Goal: Task Accomplishment & Management: Manage account settings

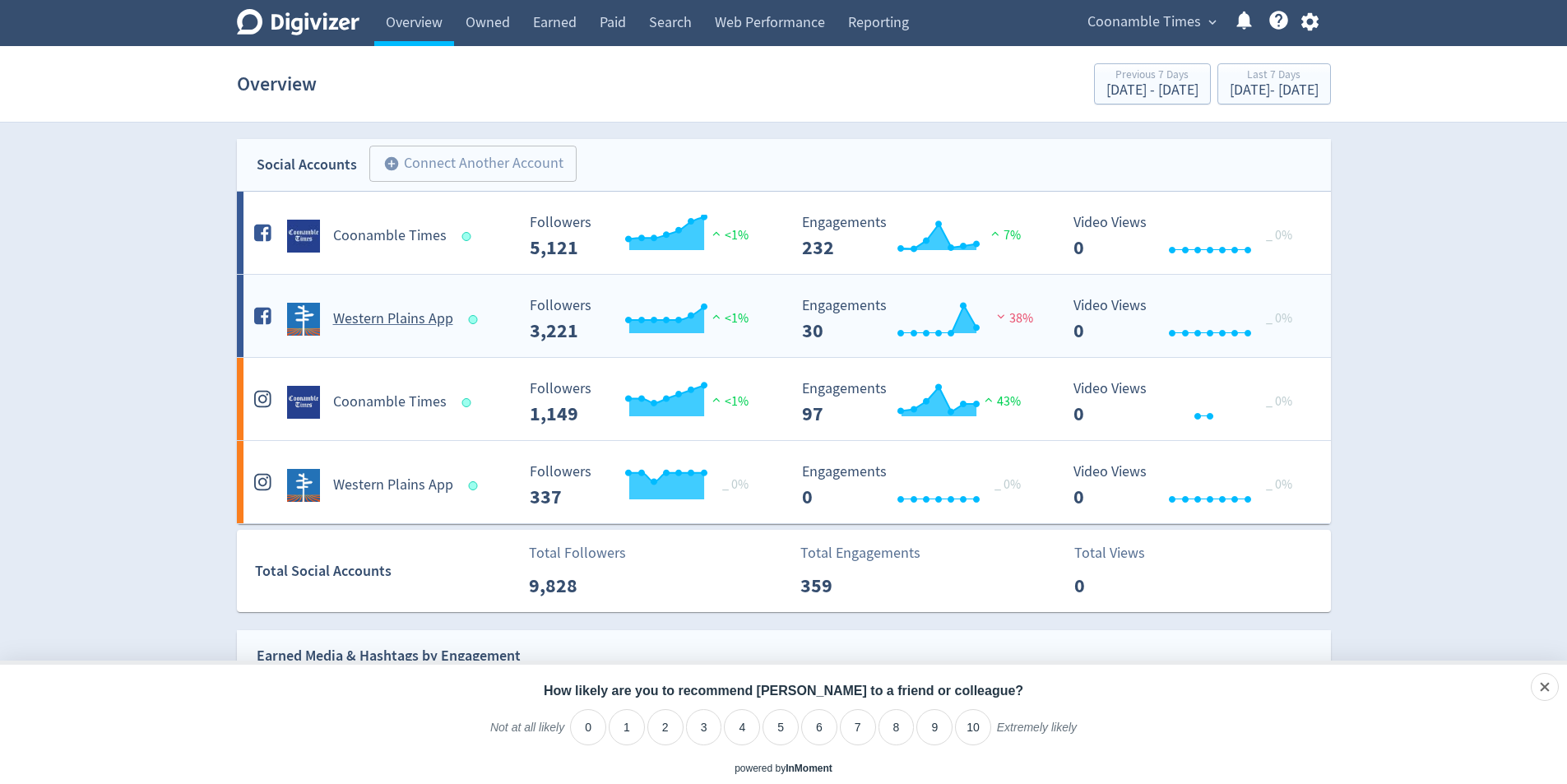
click at [418, 317] on h5 "Western Plains App" at bounding box center [393, 318] width 120 height 20
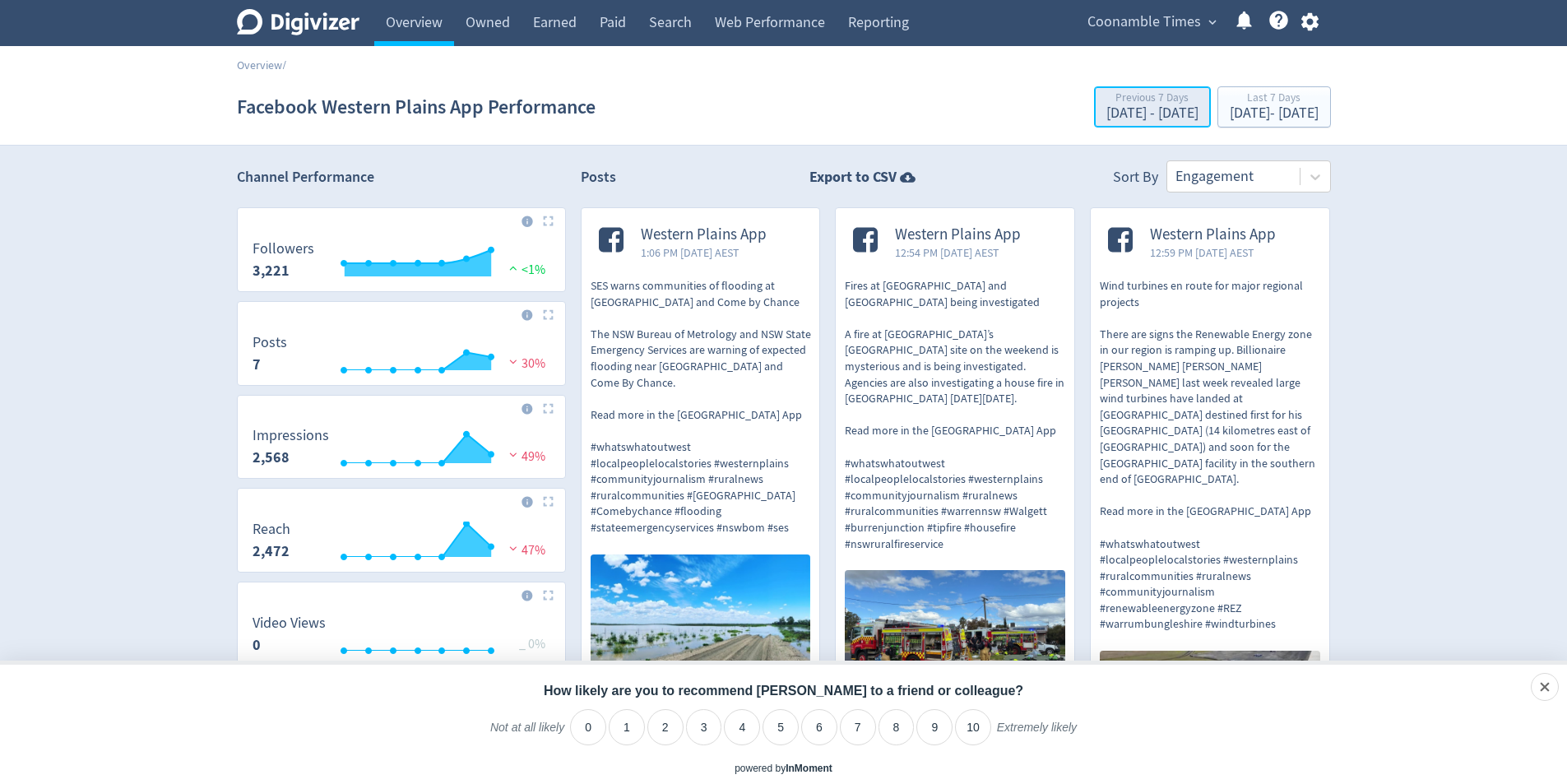
click at [1106, 109] on div "[DATE] - [DATE]" at bounding box center [1152, 113] width 92 height 15
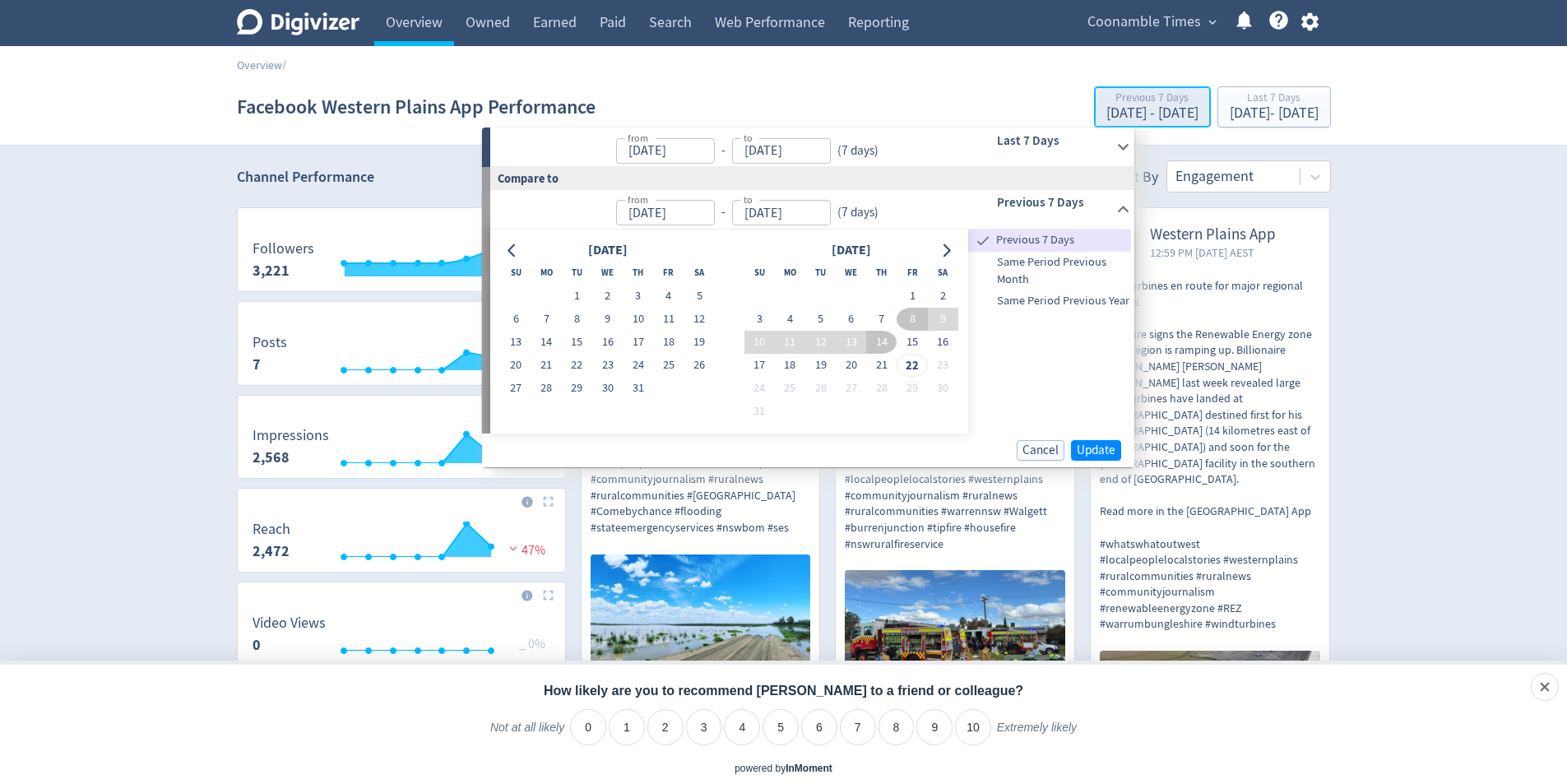
type input "[DATE]"
click at [1047, 451] on span "Cancel" at bounding box center [1040, 450] width 36 height 12
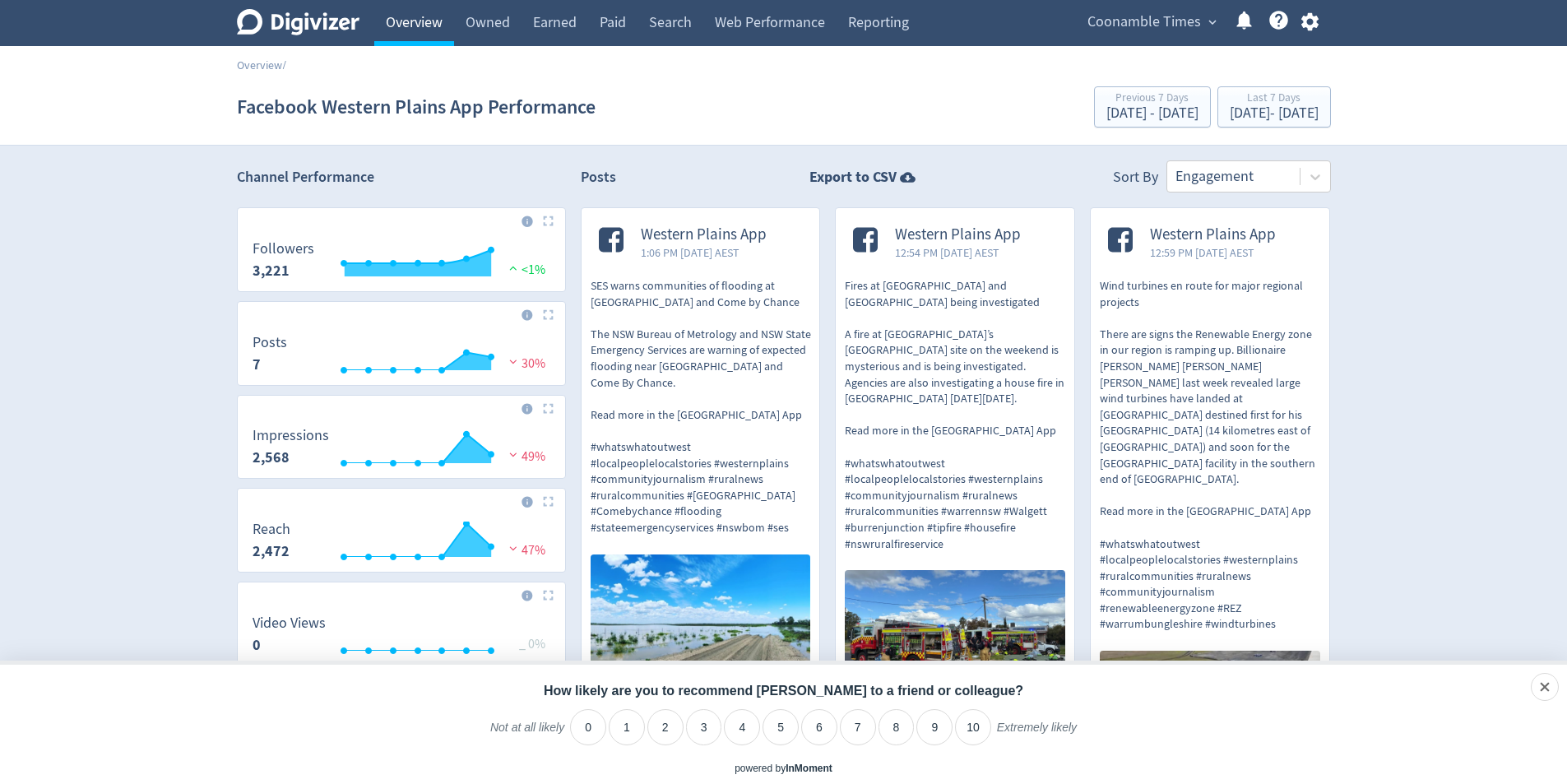
click at [402, 30] on link "Overview" at bounding box center [414, 23] width 79 height 46
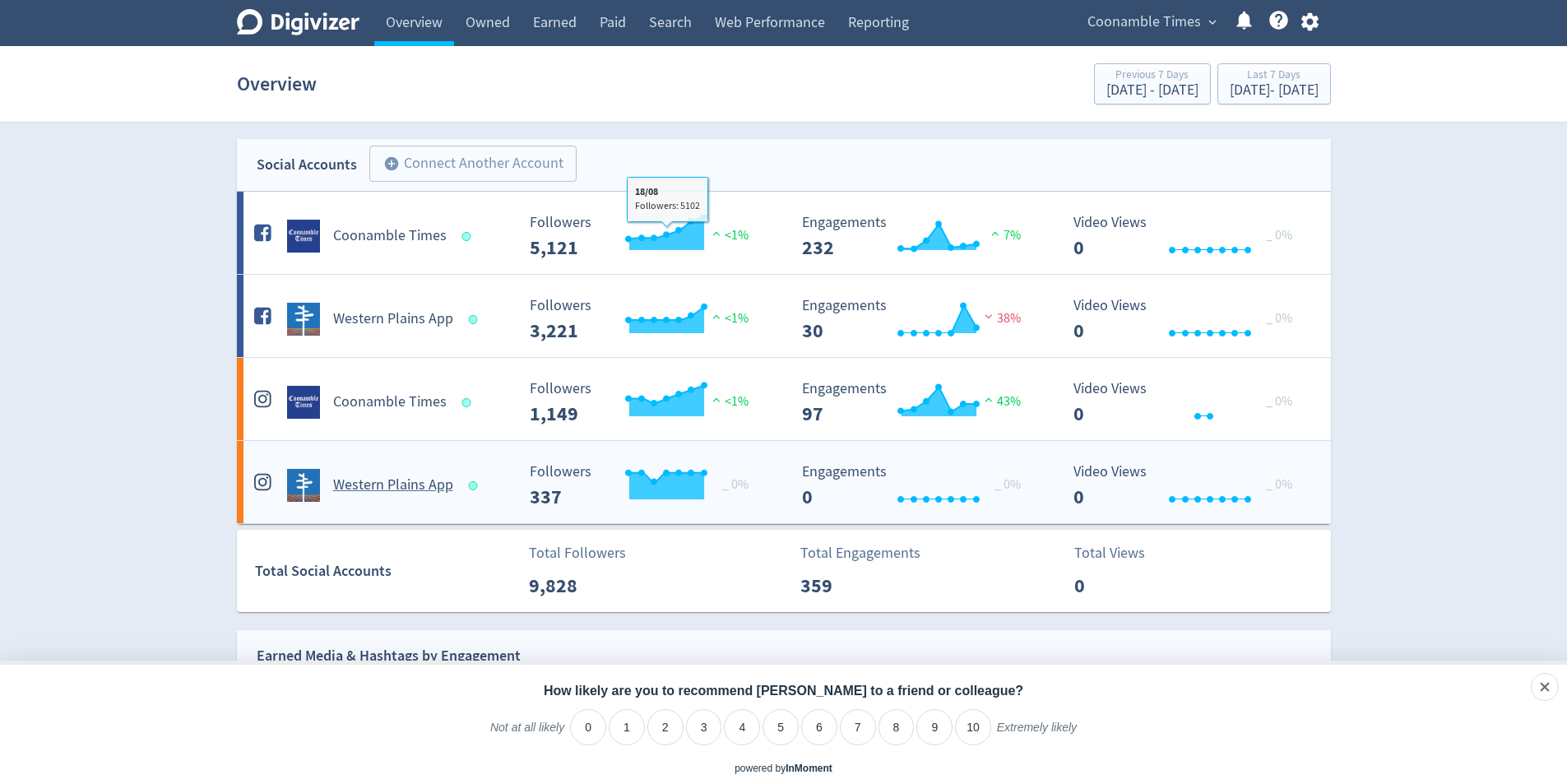
click at [403, 484] on h5 "Western Plains App" at bounding box center [393, 485] width 120 height 20
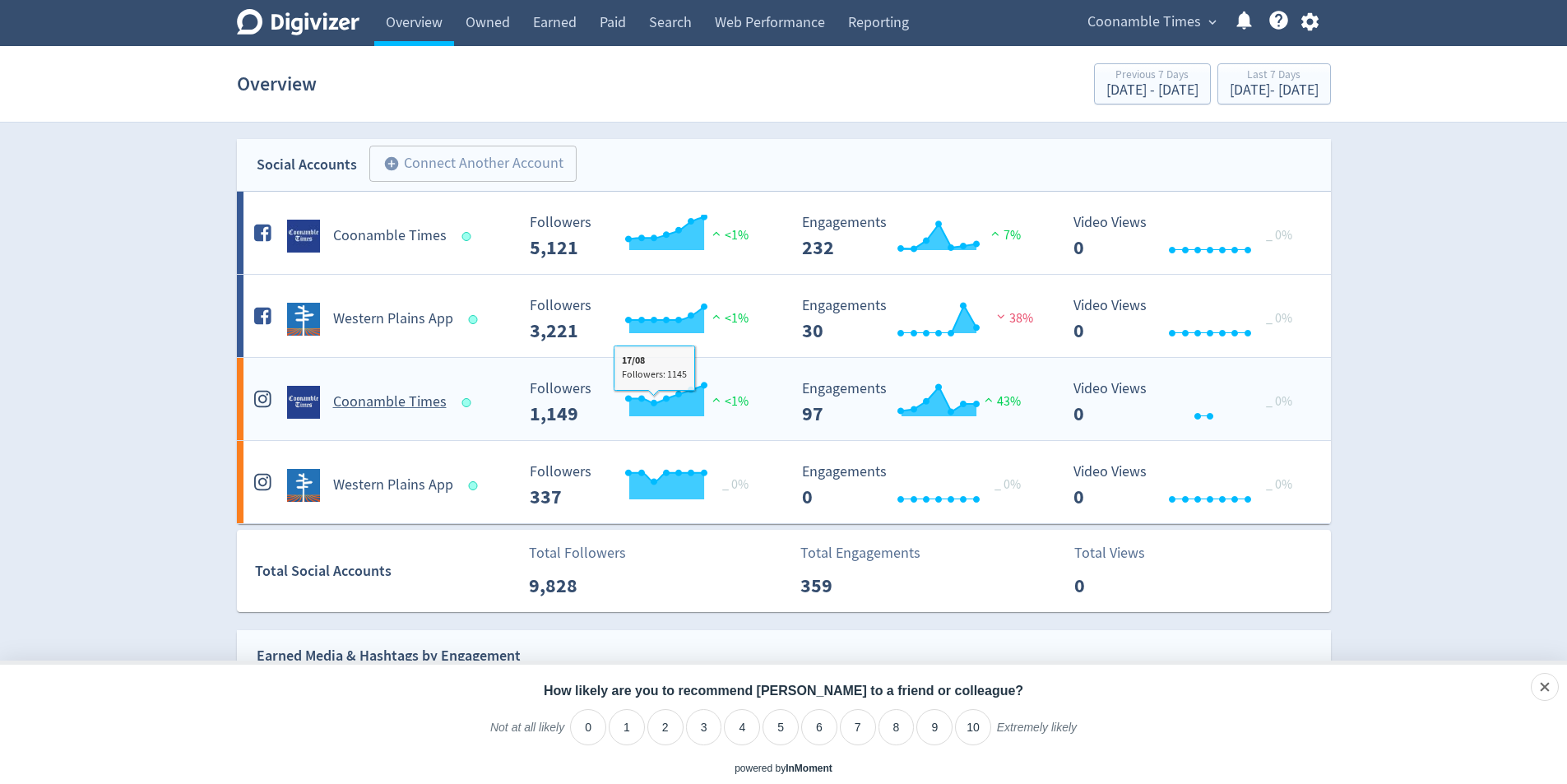
click at [417, 398] on h5 "Coonamble Times" at bounding box center [389, 402] width 114 height 20
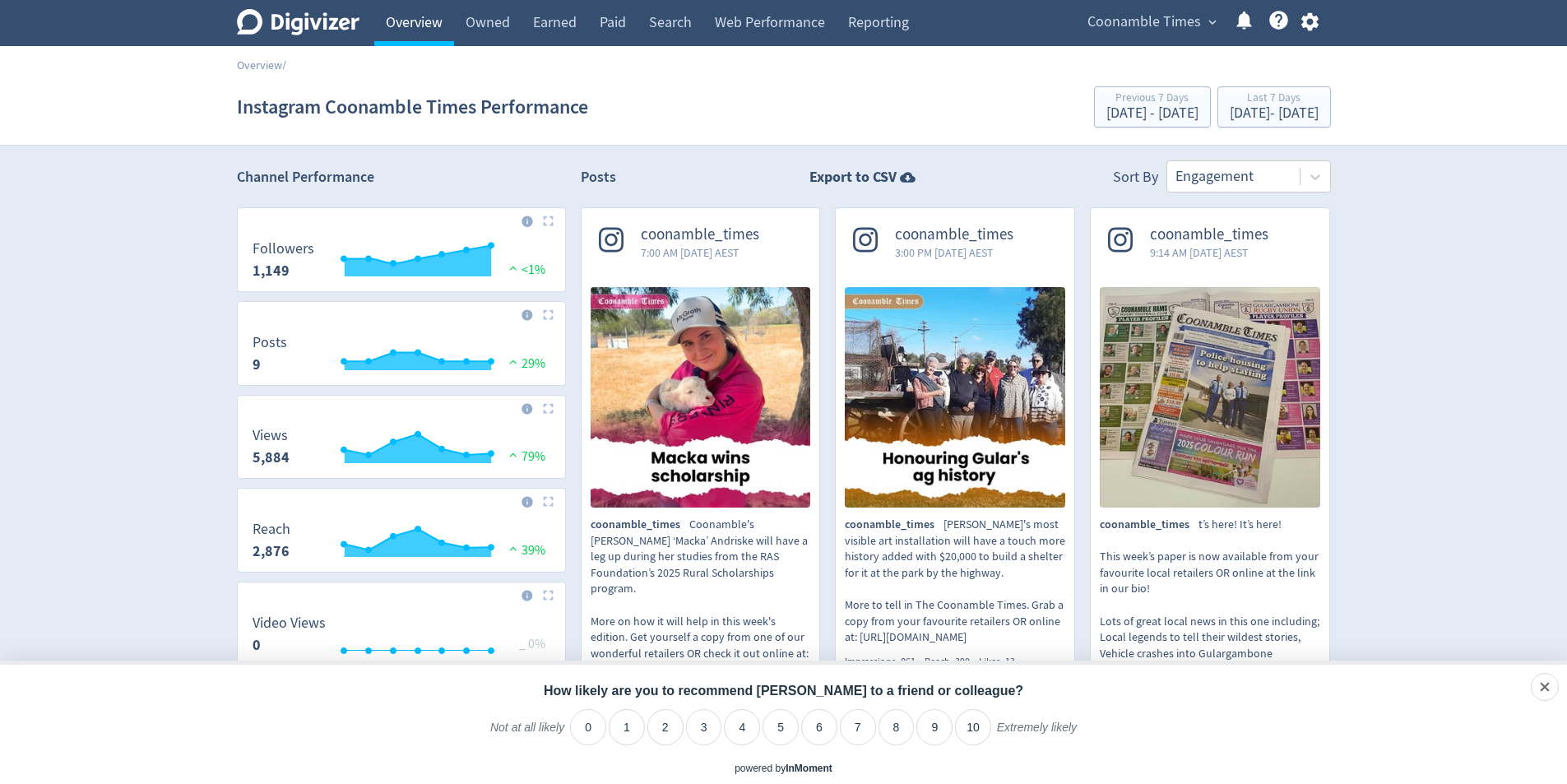
click at [406, 29] on link "Overview" at bounding box center [414, 23] width 79 height 46
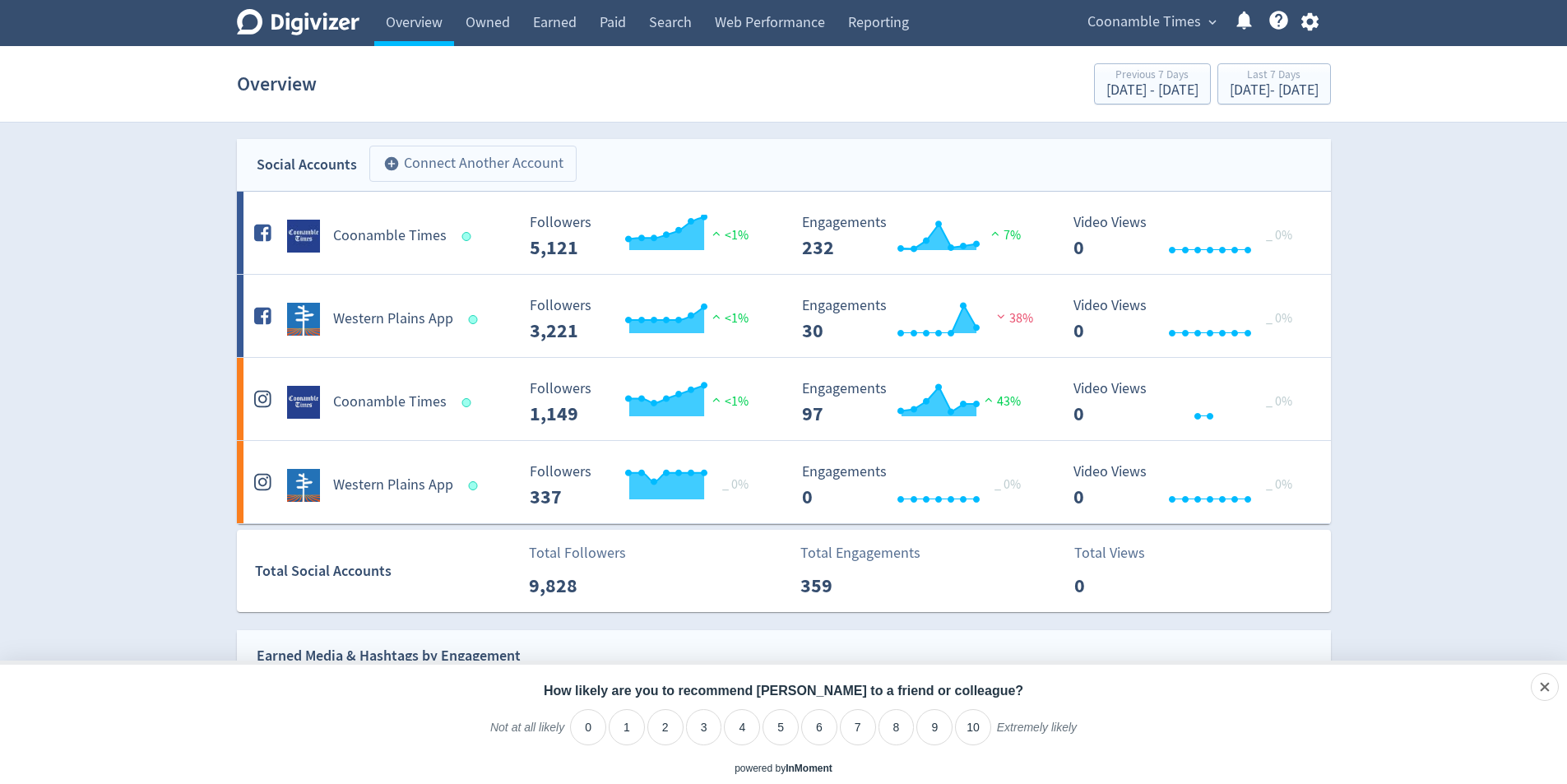
click at [498, 170] on button "add_circle Connect Another Account" at bounding box center [473, 164] width 207 height 36
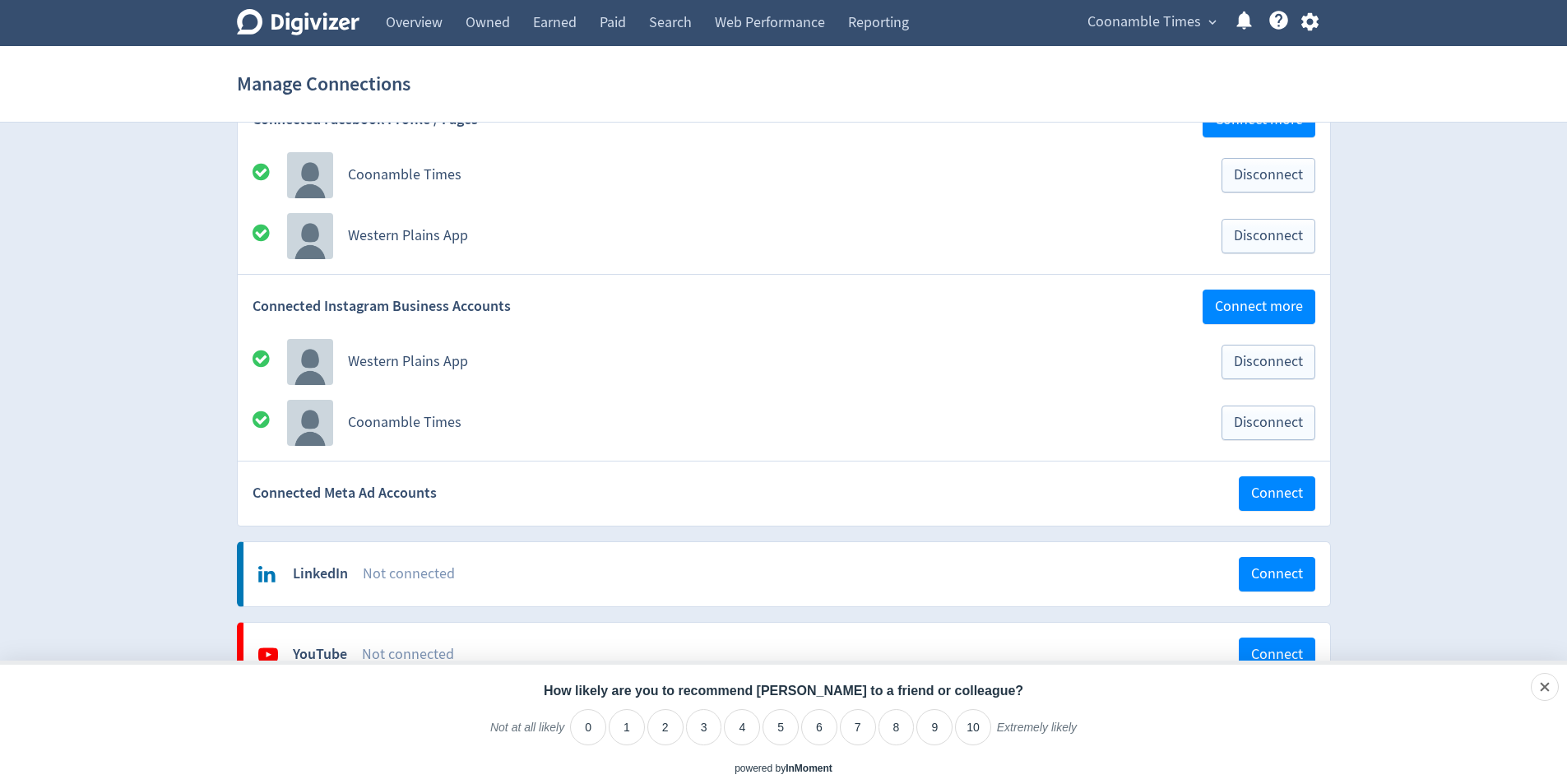
scroll to position [329, 0]
click at [1253, 492] on span "Connect" at bounding box center [1277, 495] width 52 height 15
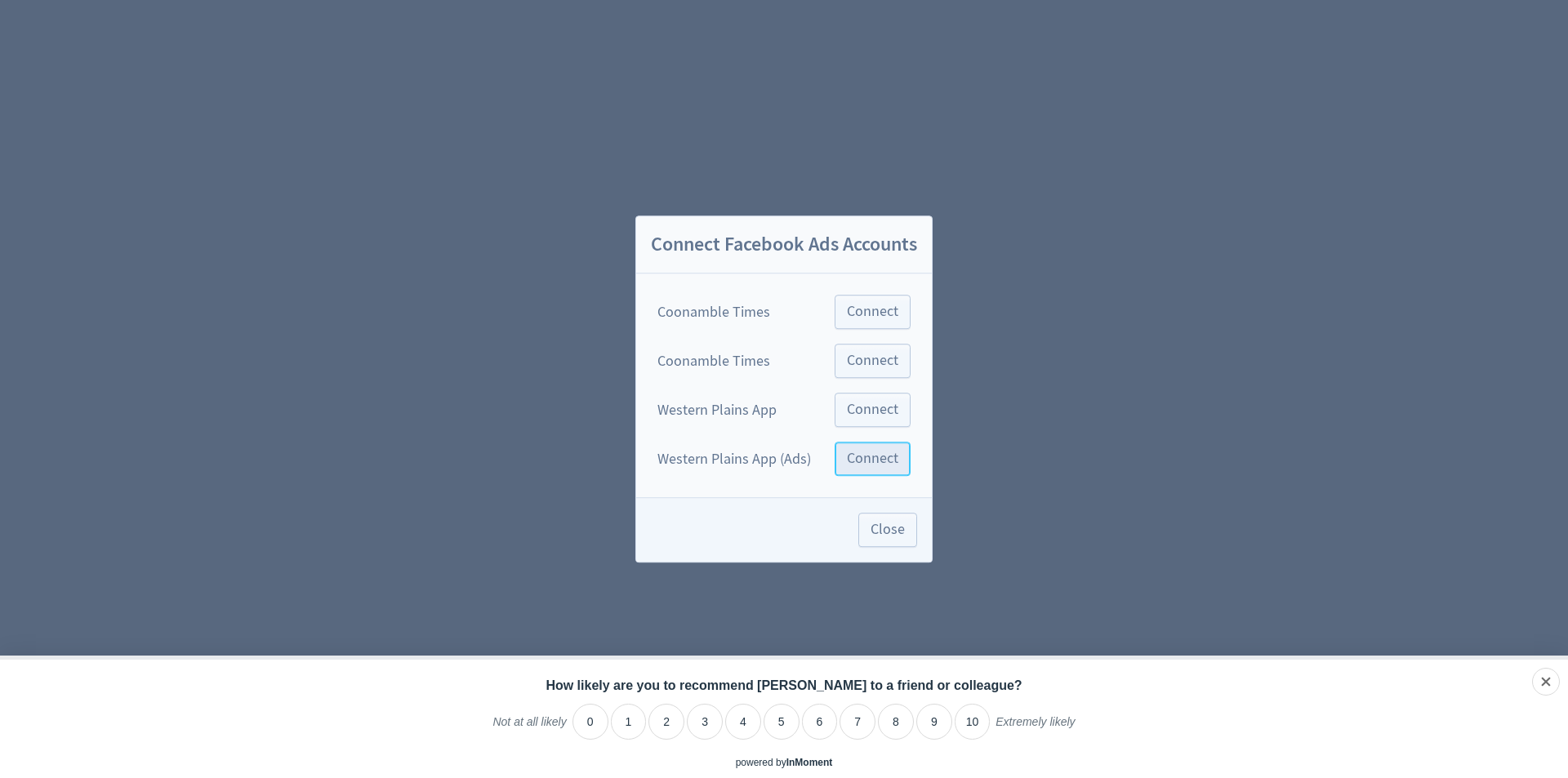
click at [887, 460] on span "Connect" at bounding box center [873, 458] width 52 height 14
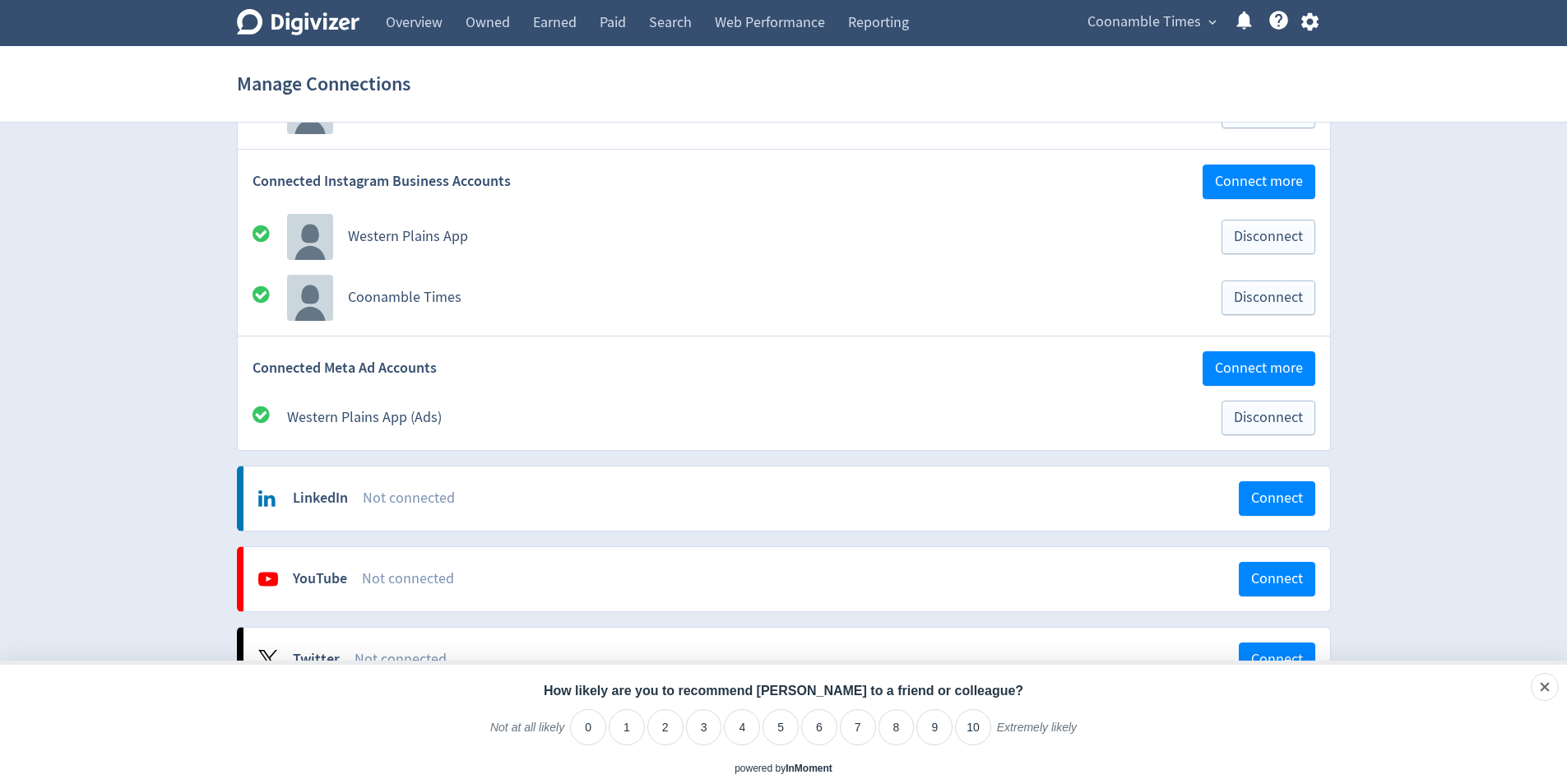
scroll to position [493, 0]
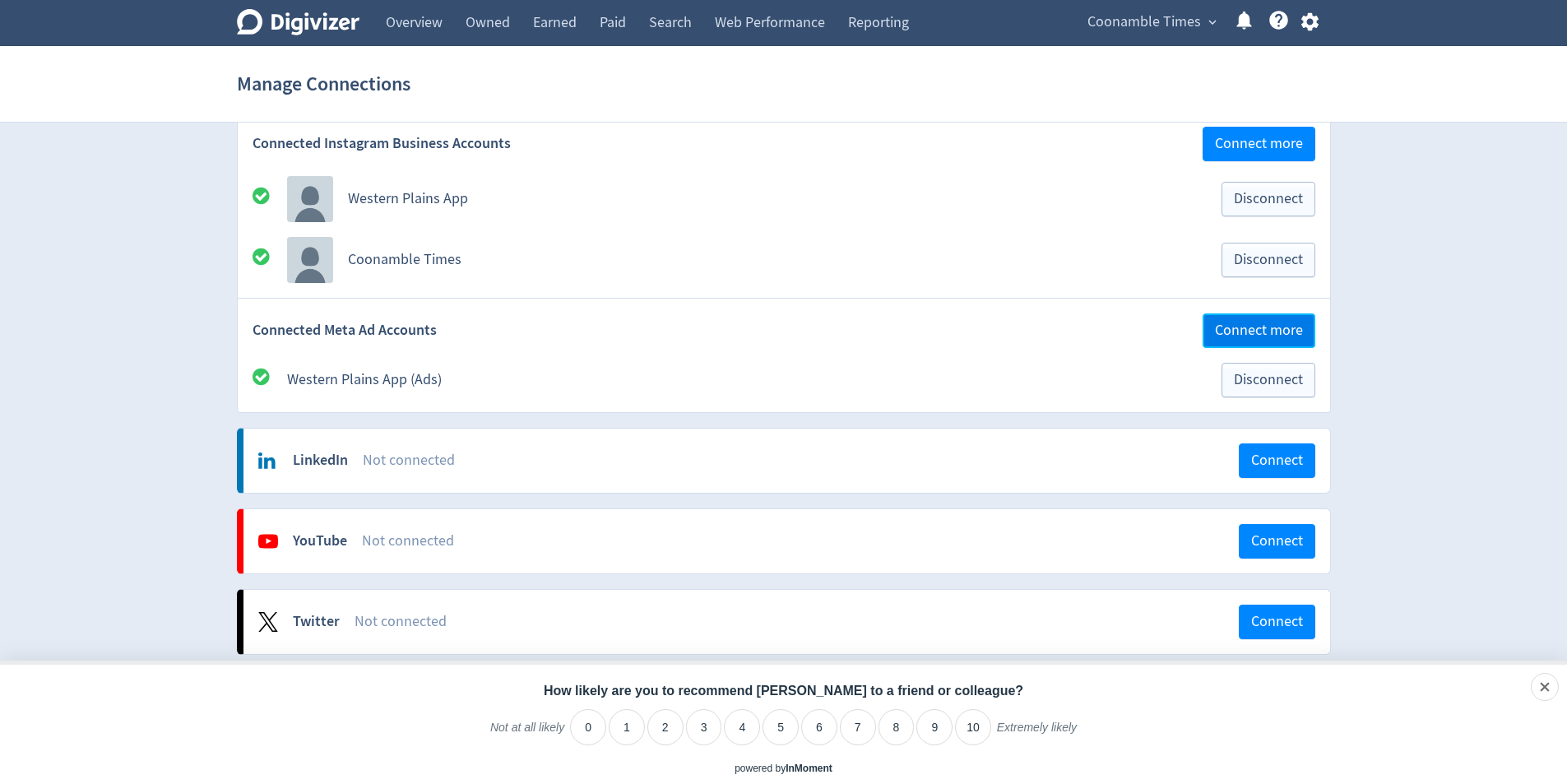
click at [1241, 338] on span "Connect more" at bounding box center [1259, 330] width 88 height 15
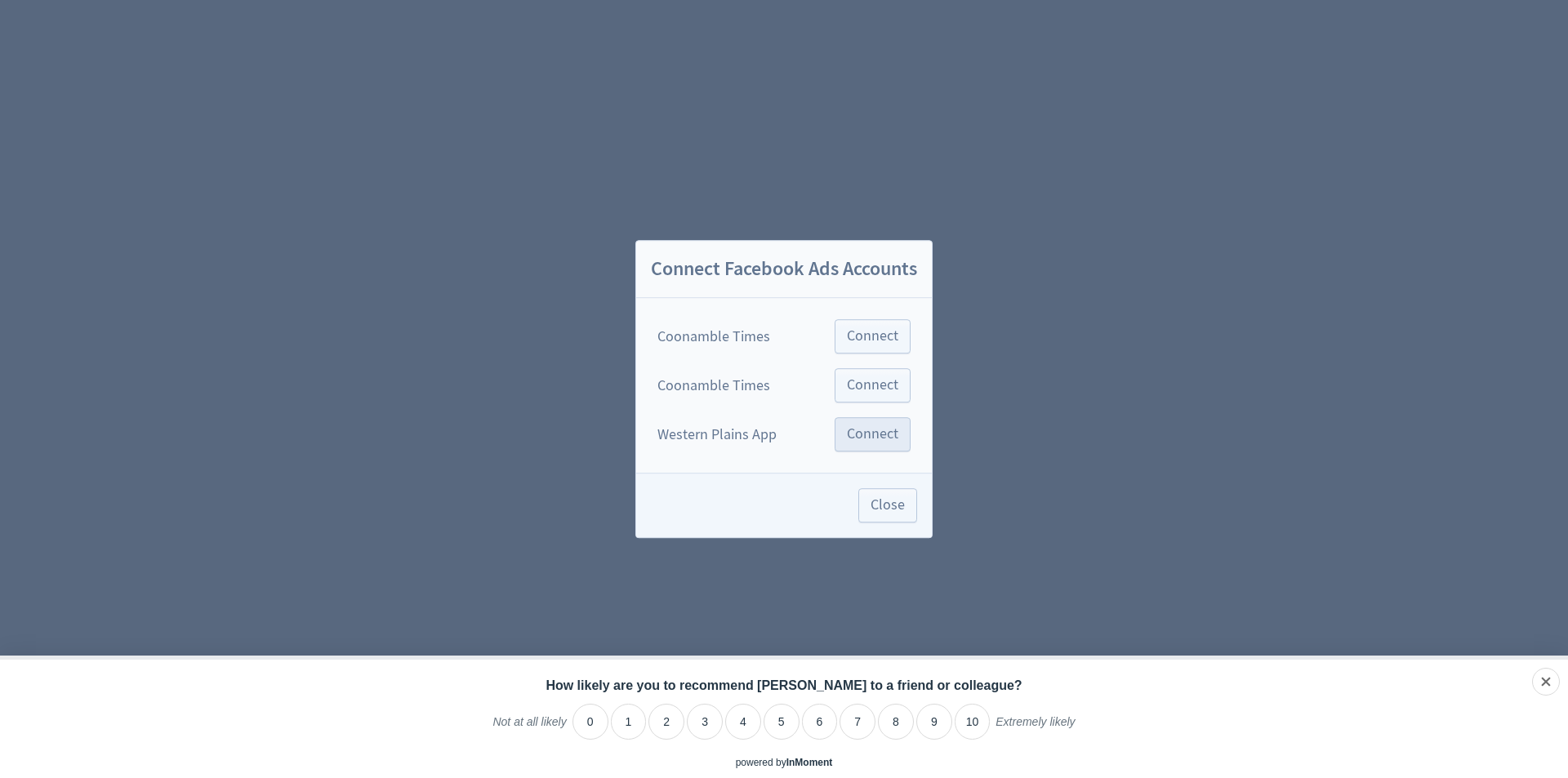
click at [868, 417] on div "Coonamble Times Connect Coonamble Times Connect Western Plains App Connect" at bounding box center [784, 385] width 296 height 174
click at [864, 436] on span "Connect" at bounding box center [873, 433] width 52 height 14
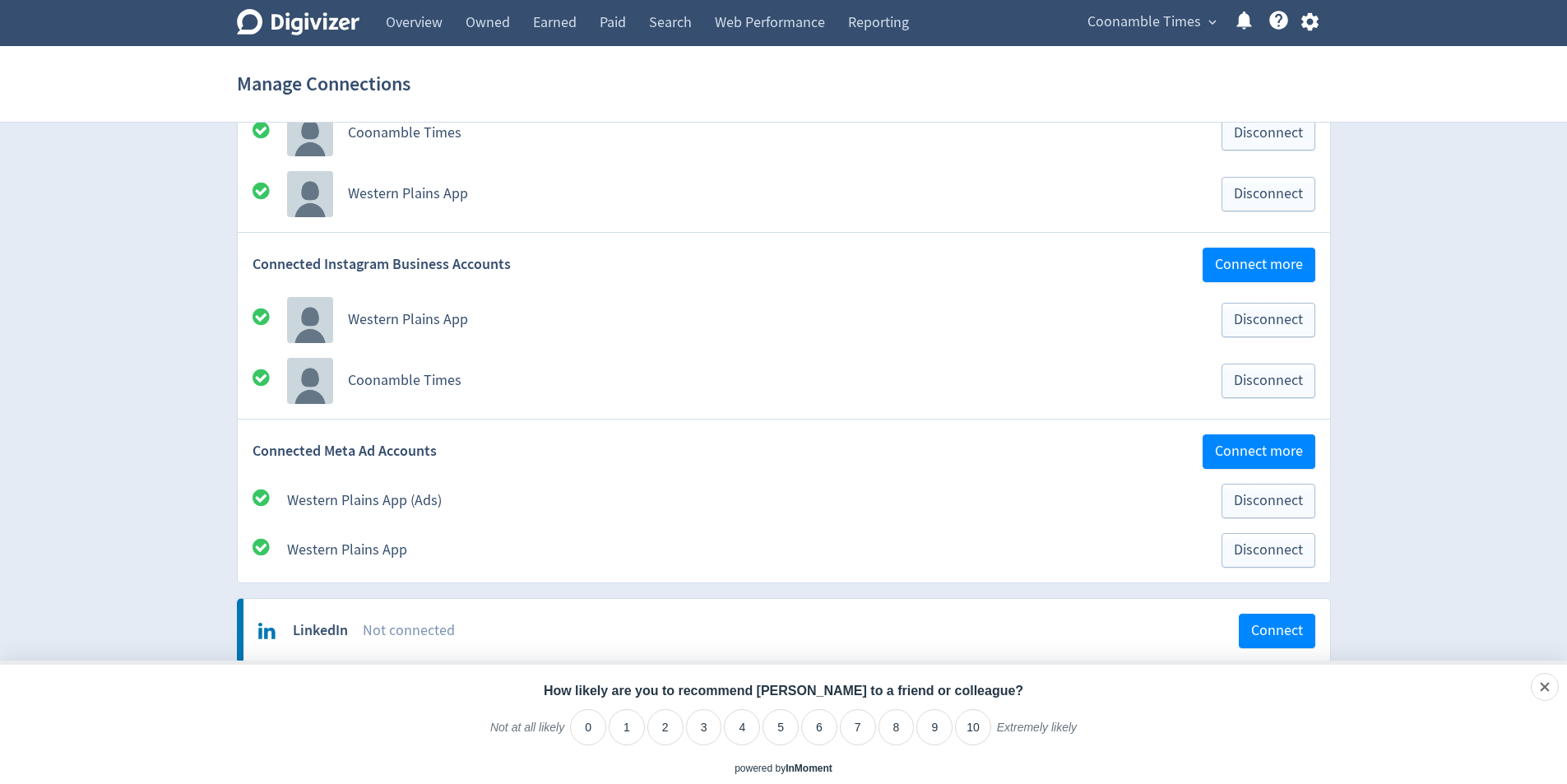
scroll to position [165, 0]
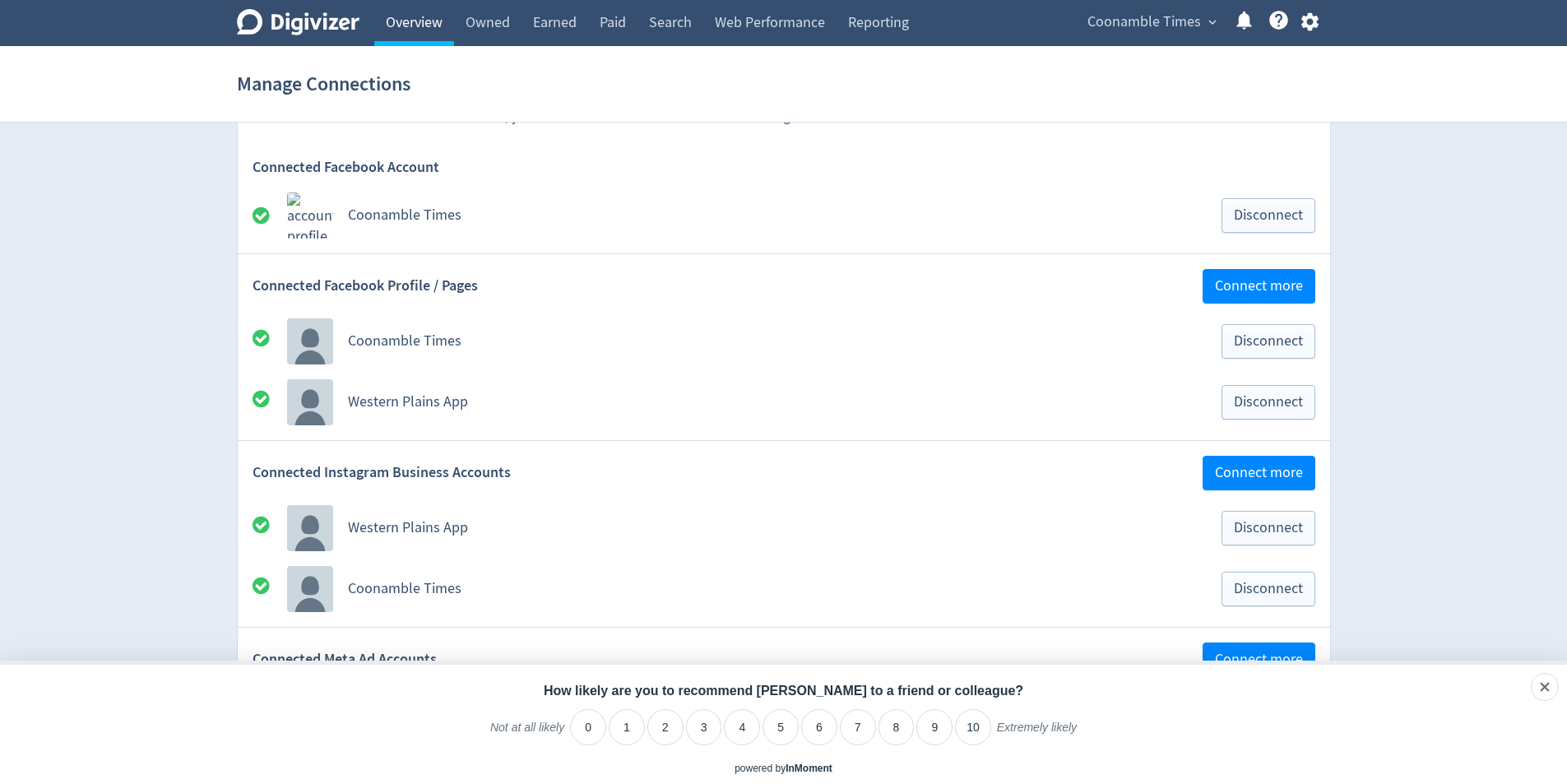
click at [440, 25] on link "Overview" at bounding box center [414, 23] width 79 height 46
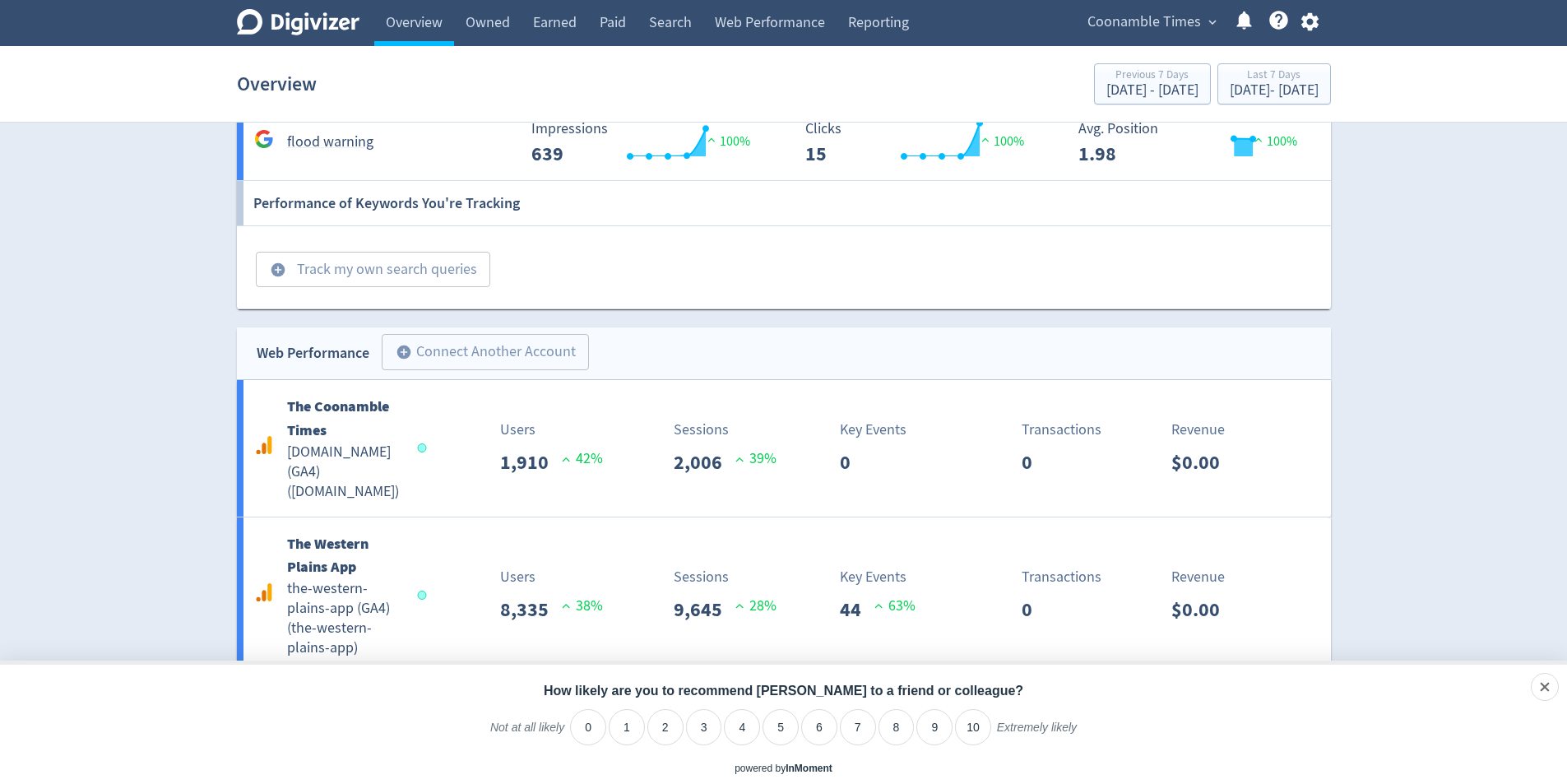
scroll to position [1507, 0]
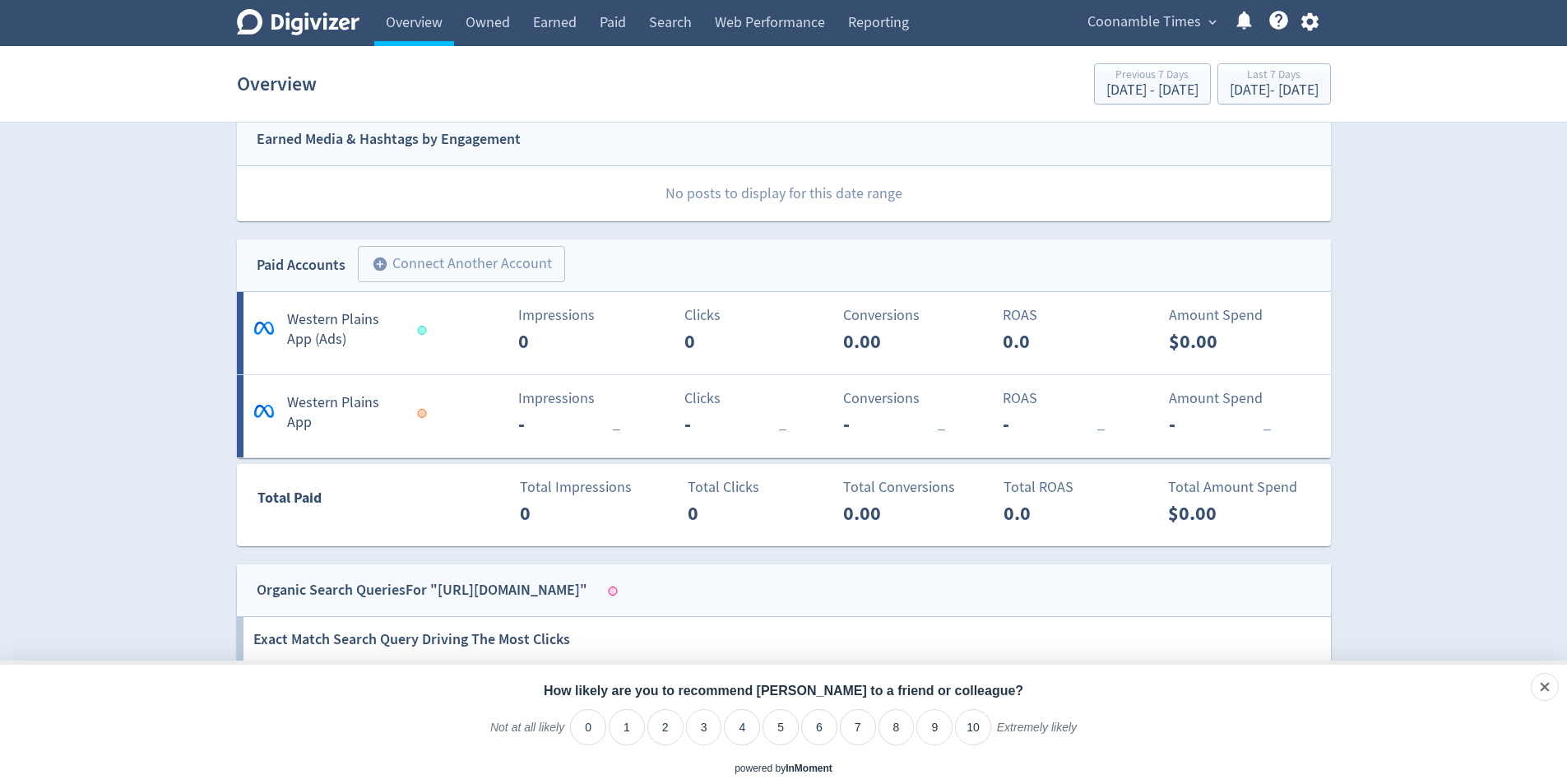
scroll to position [602, 0]
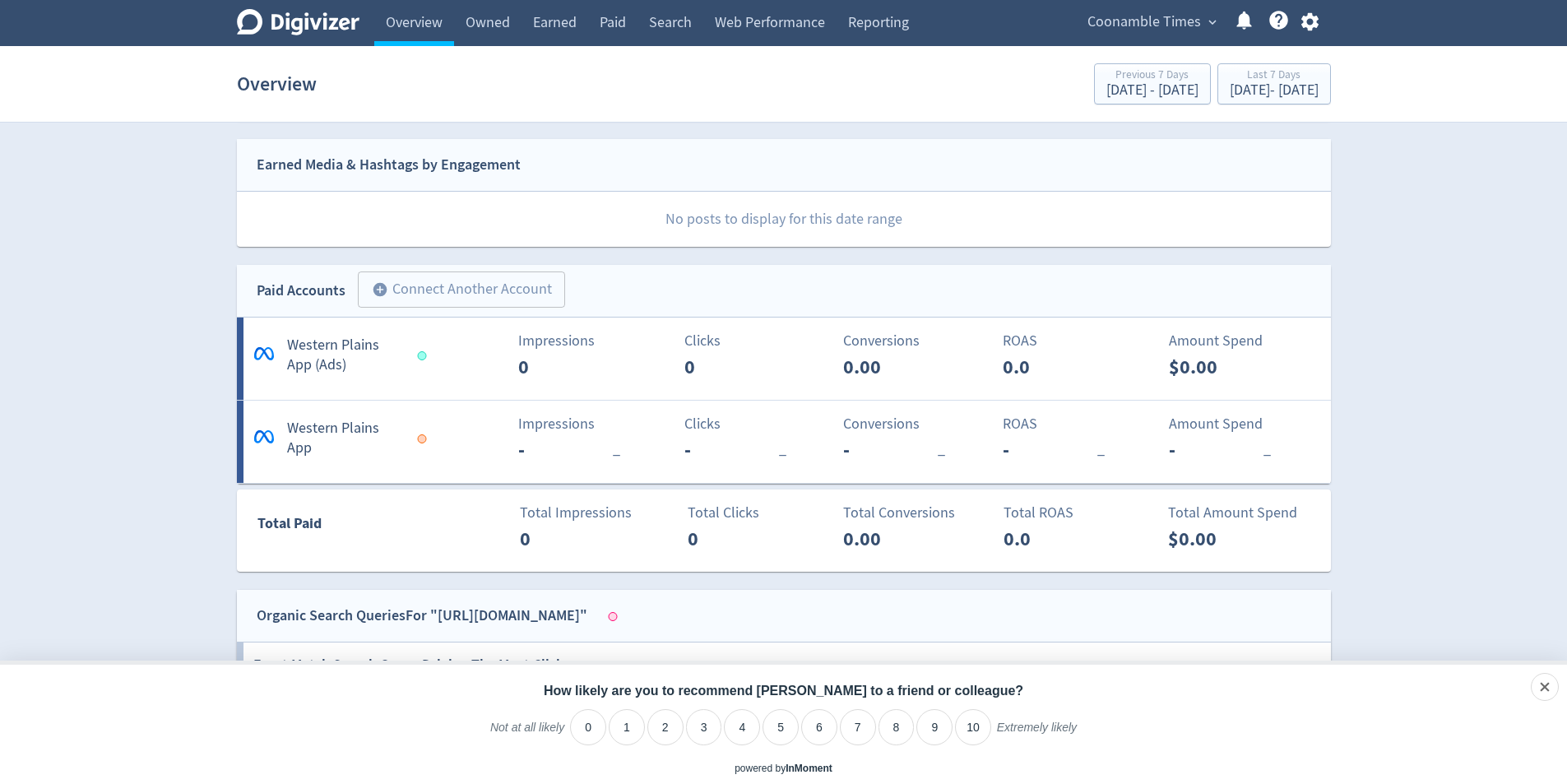
click at [1111, 461] on div "- _" at bounding box center [1077, 450] width 149 height 30
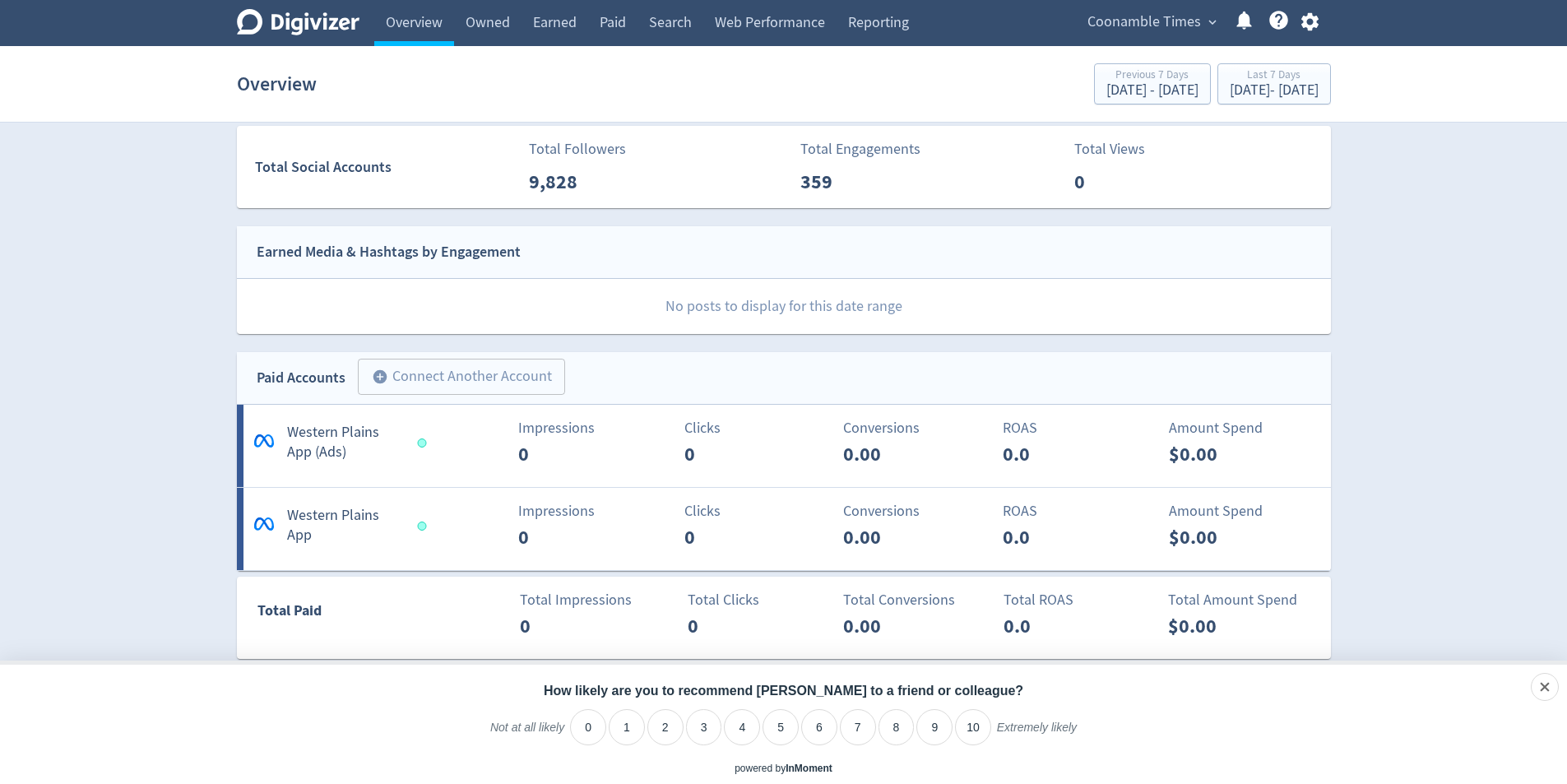
scroll to position [576, 0]
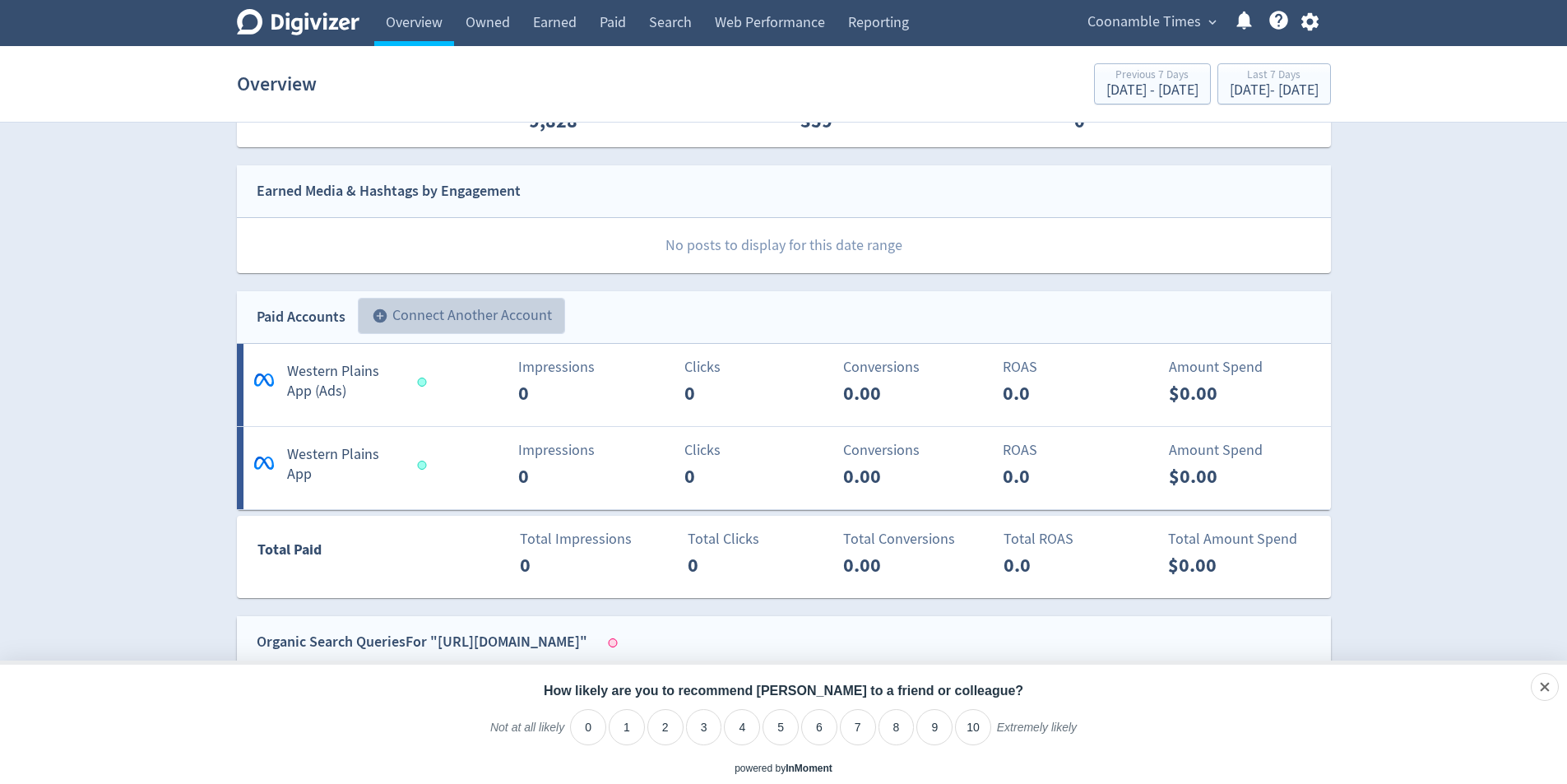
click at [449, 302] on button "add_circle Connect Another Account" at bounding box center [461, 316] width 207 height 36
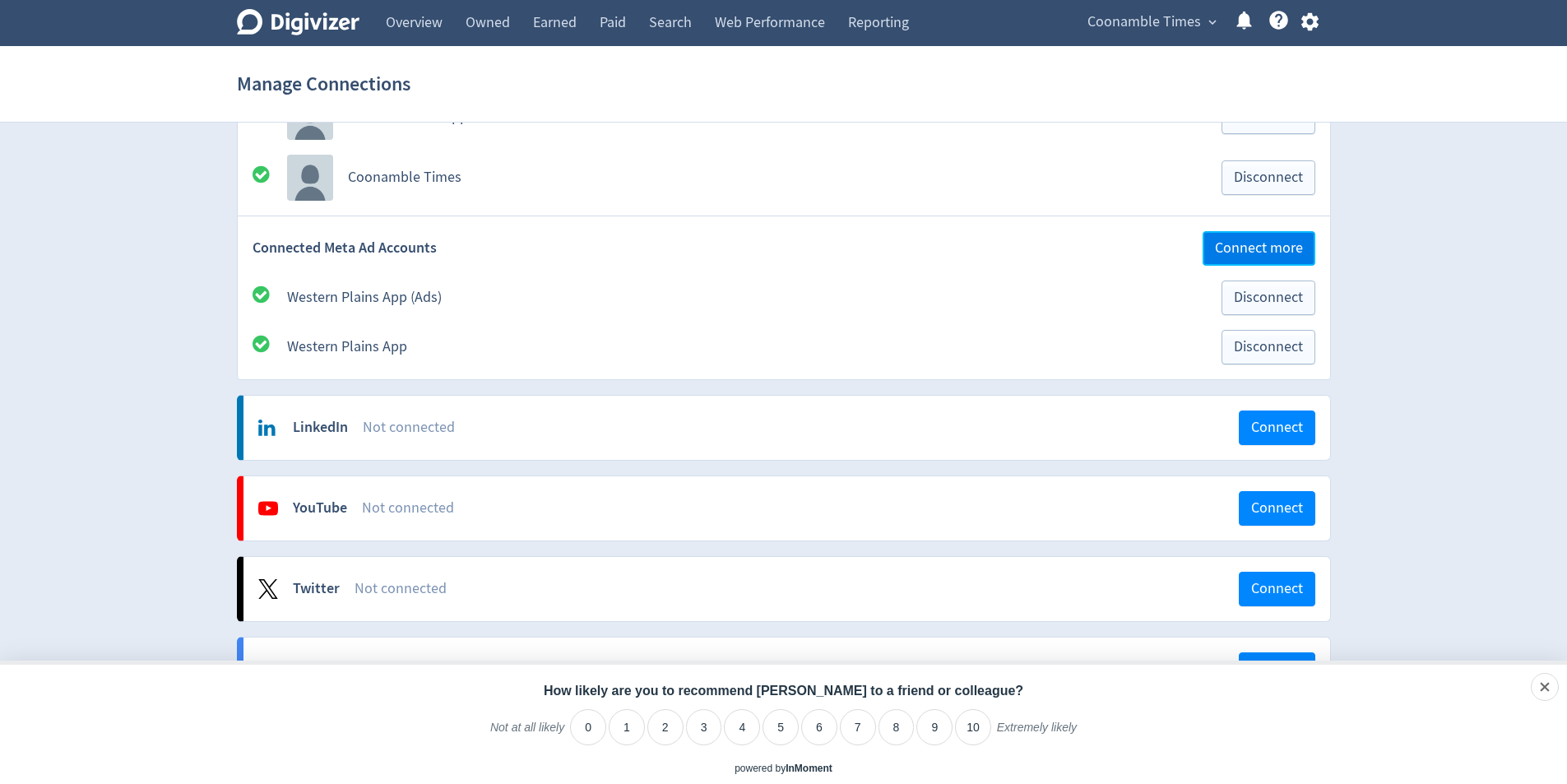
click at [1279, 250] on span "Connect more" at bounding box center [1259, 247] width 88 height 15
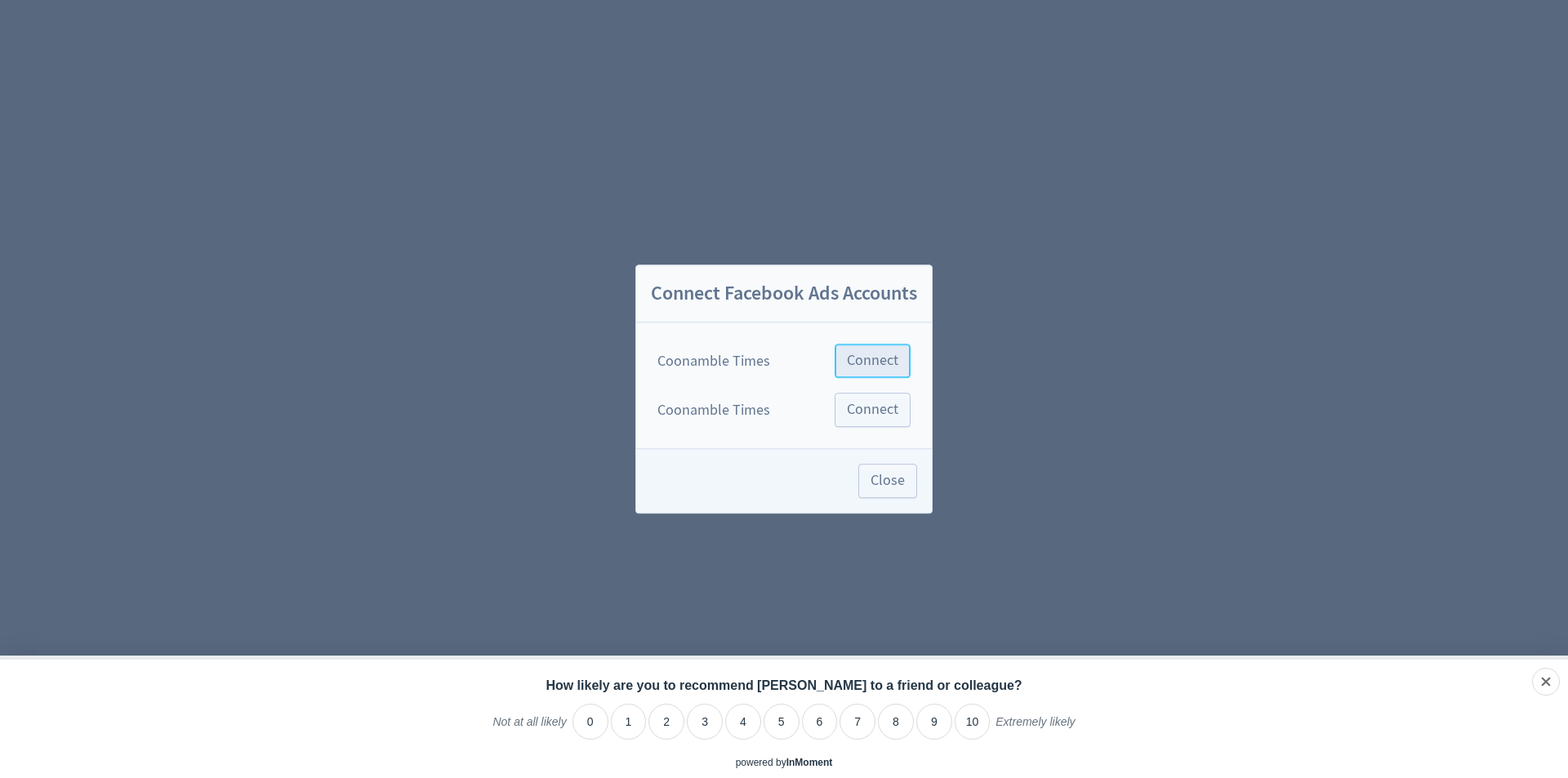
click at [889, 367] on span "Connect" at bounding box center [873, 360] width 52 height 14
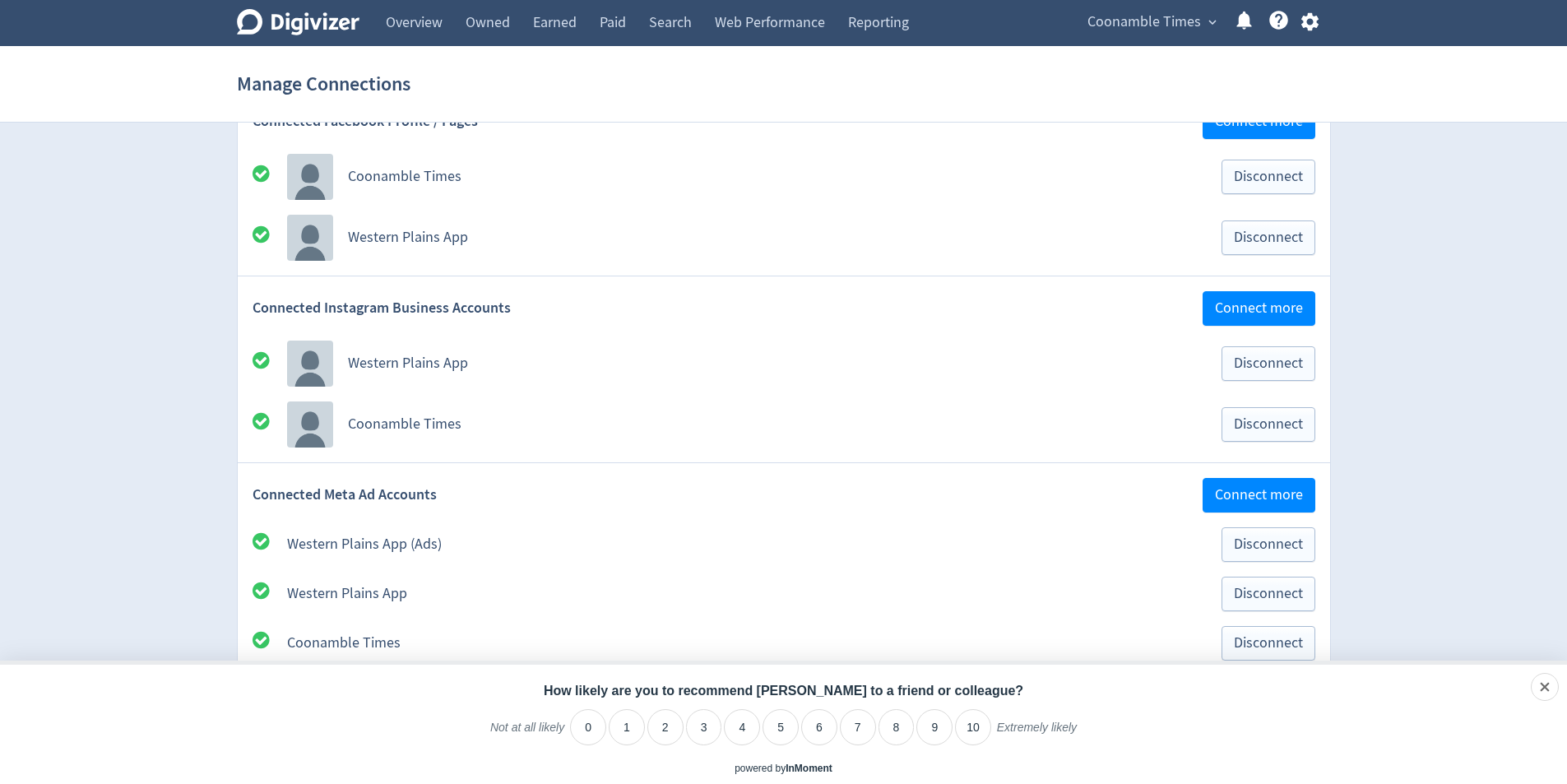
scroll to position [493, 0]
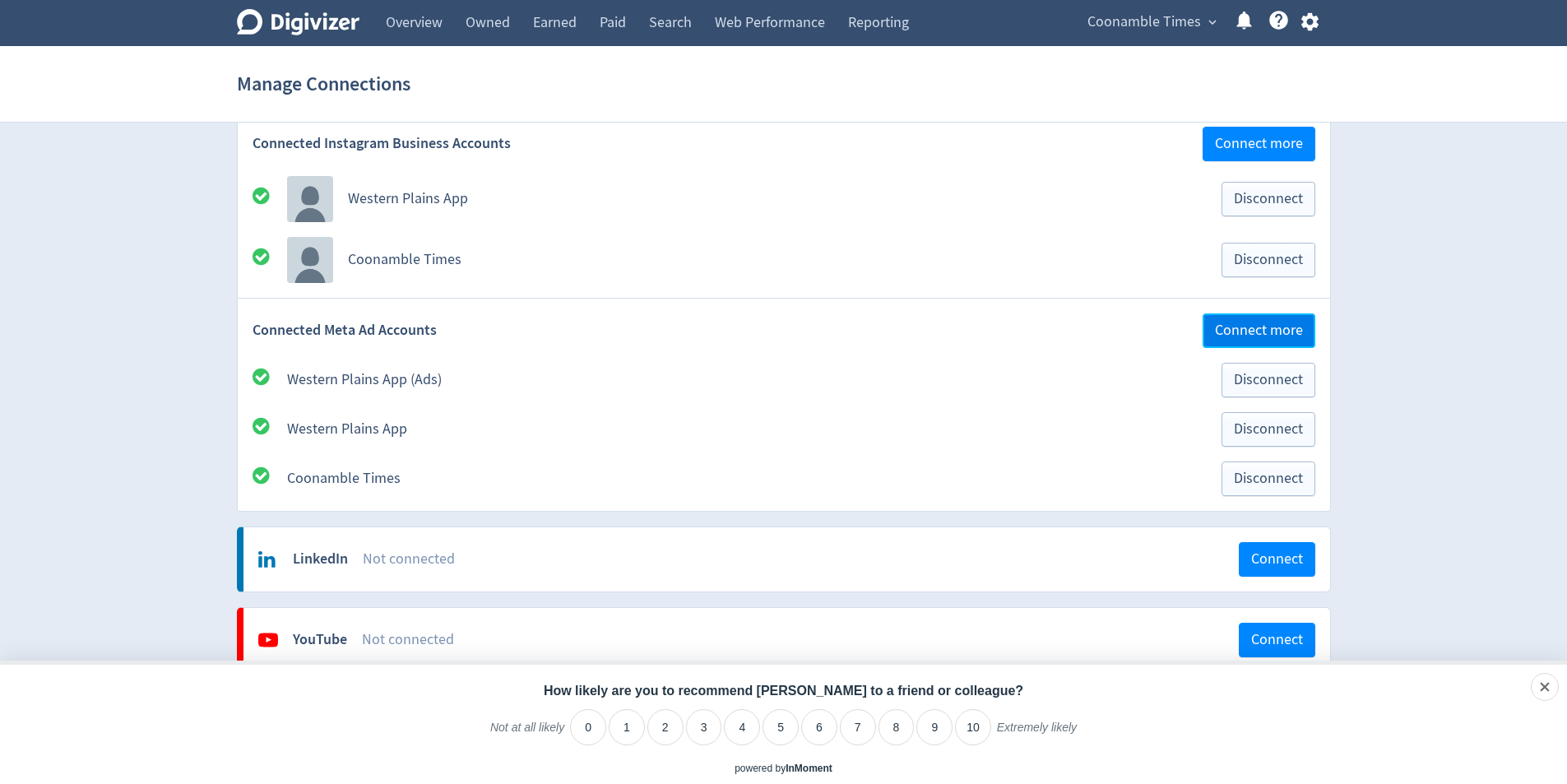
click at [1254, 334] on span "Connect more" at bounding box center [1259, 330] width 88 height 15
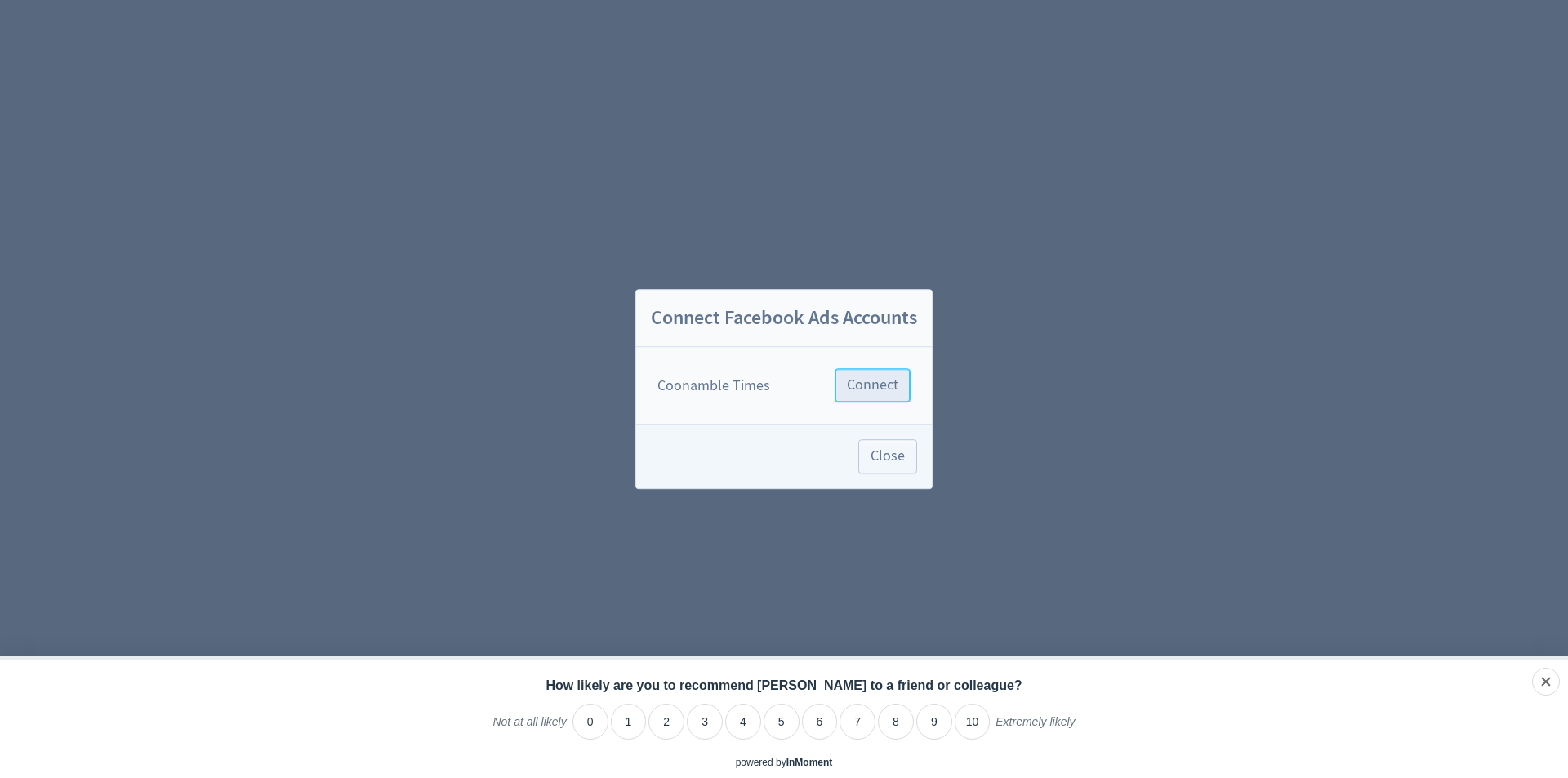
click at [889, 378] on span "Connect" at bounding box center [873, 384] width 52 height 14
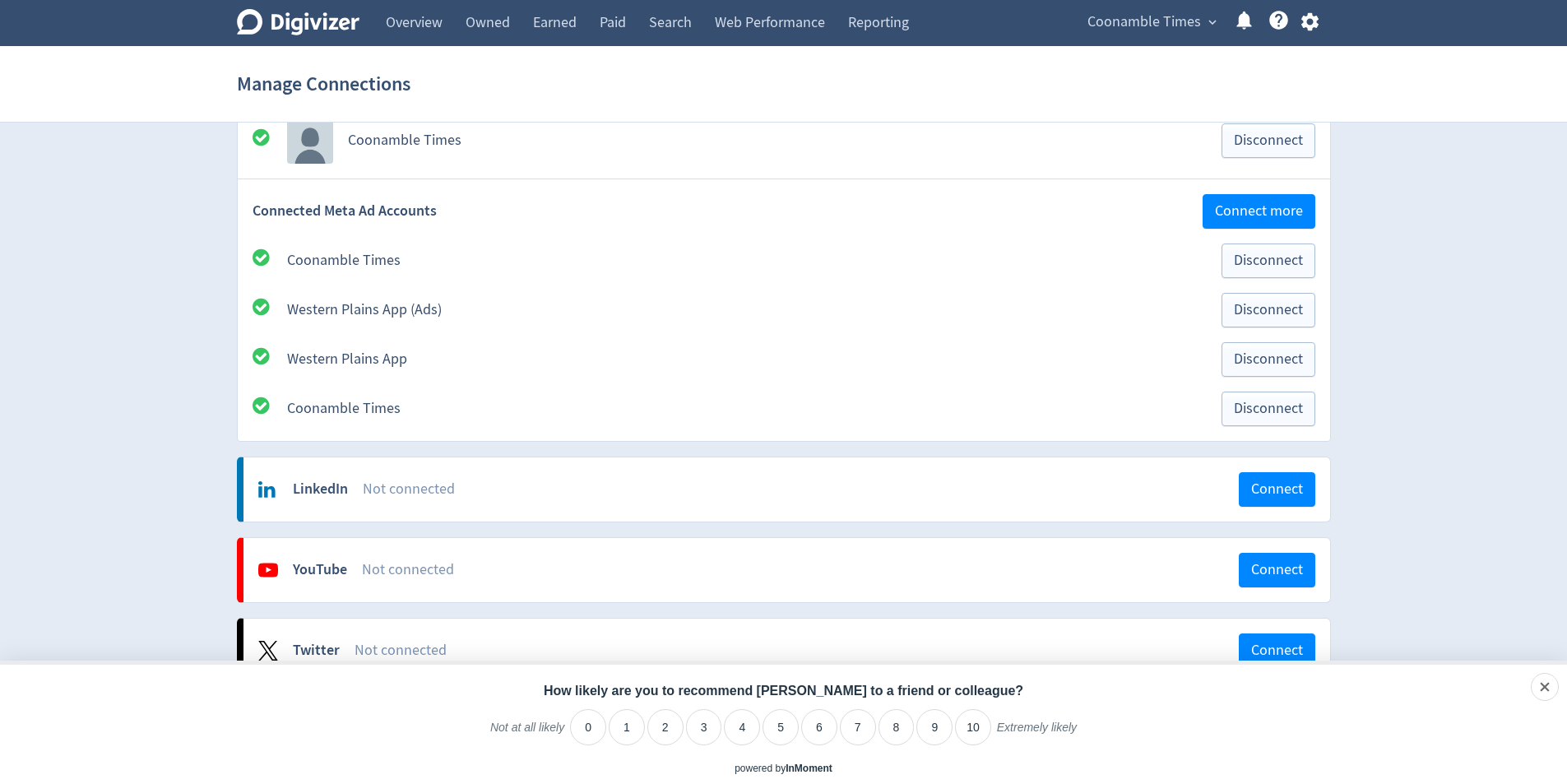
scroll to position [576, 0]
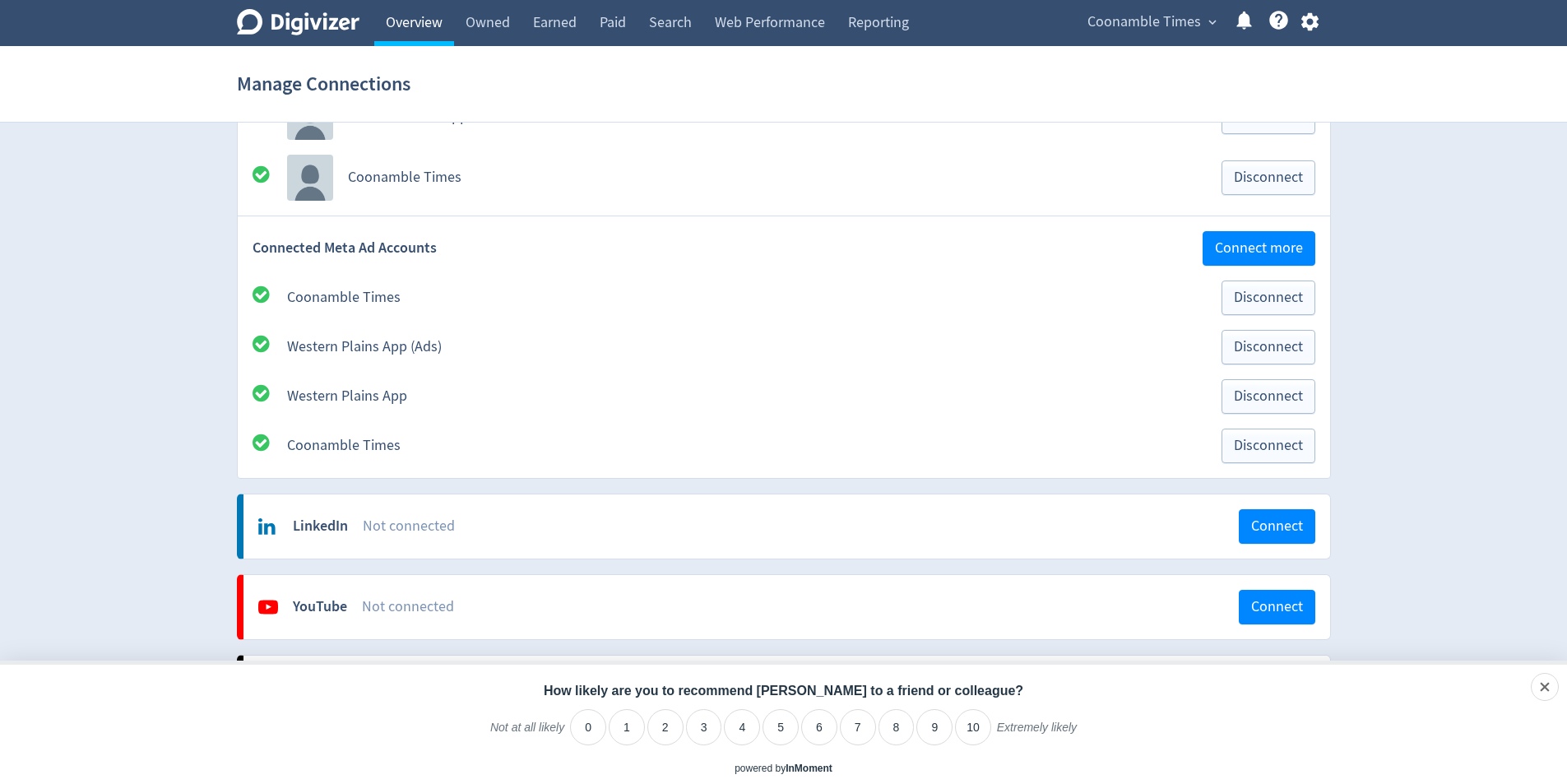
click at [403, 26] on link "Overview" at bounding box center [414, 23] width 79 height 46
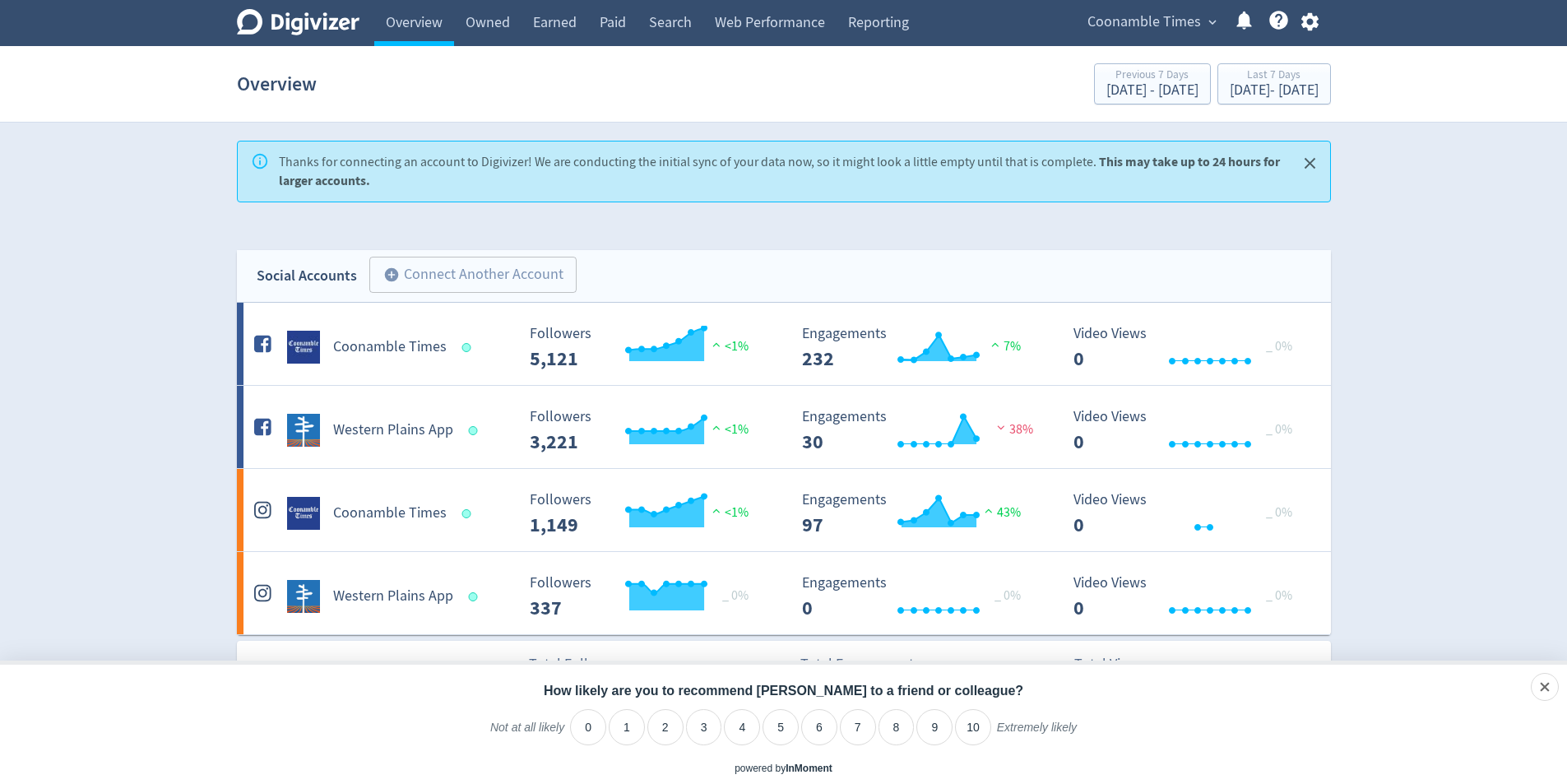
click at [1312, 159] on icon "Close" at bounding box center [1310, 163] width 19 height 19
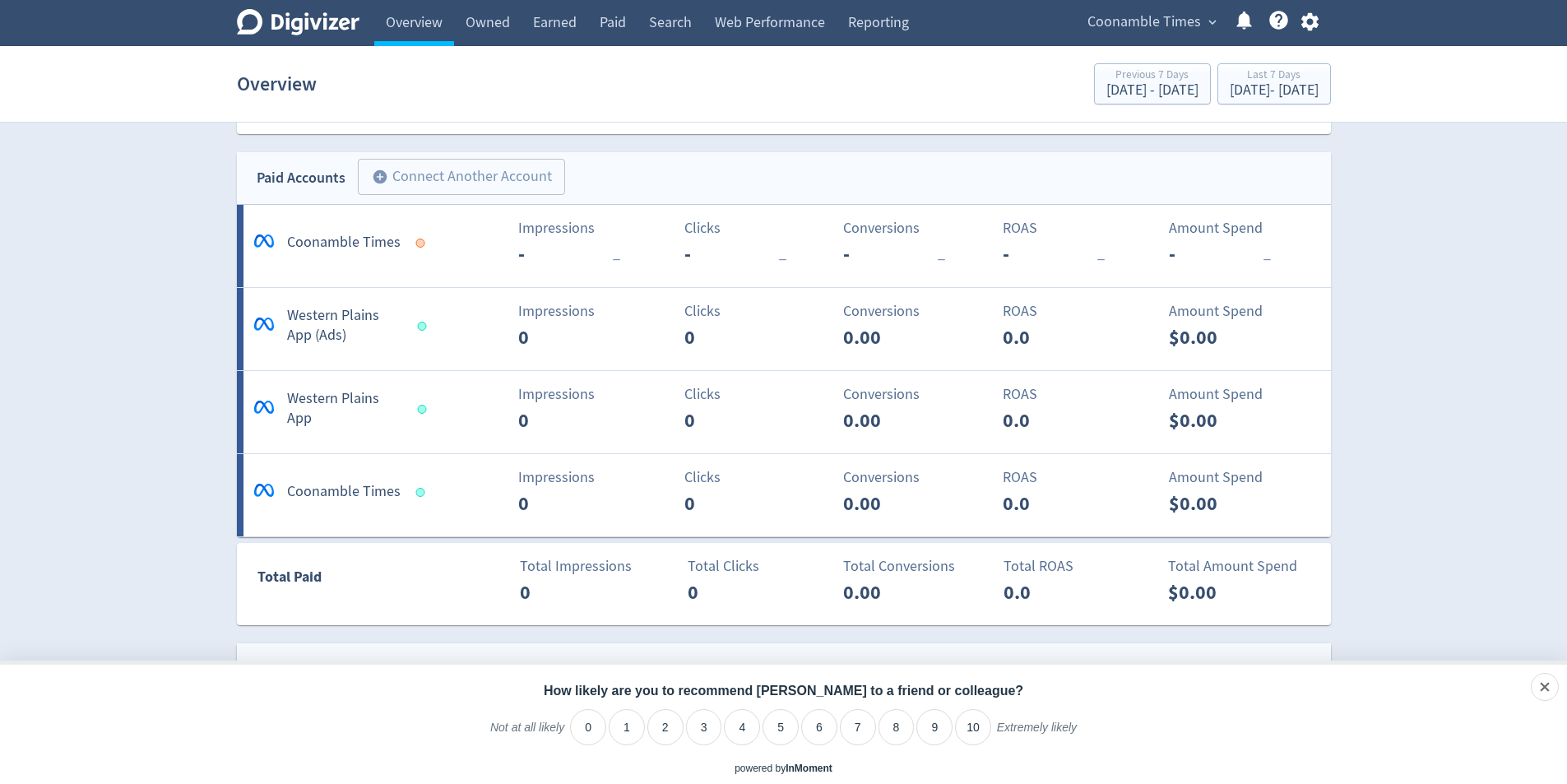
scroll to position [576, 0]
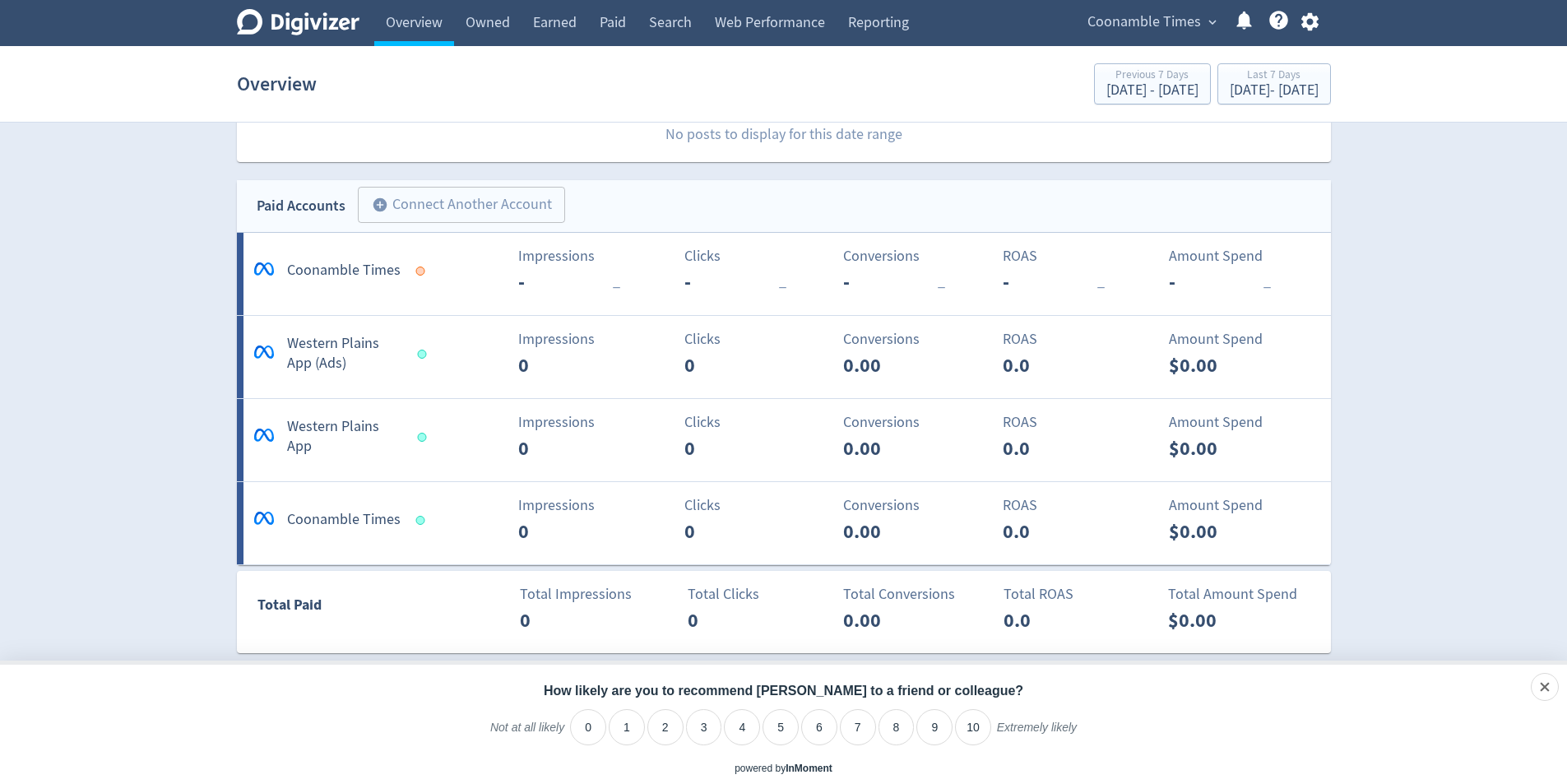
click at [71, 324] on div "Digivizer Logo [PERSON_NAME] Logo Overview Owned Earned Paid Search Web Perform…" at bounding box center [784, 598] width 1567 height 2349
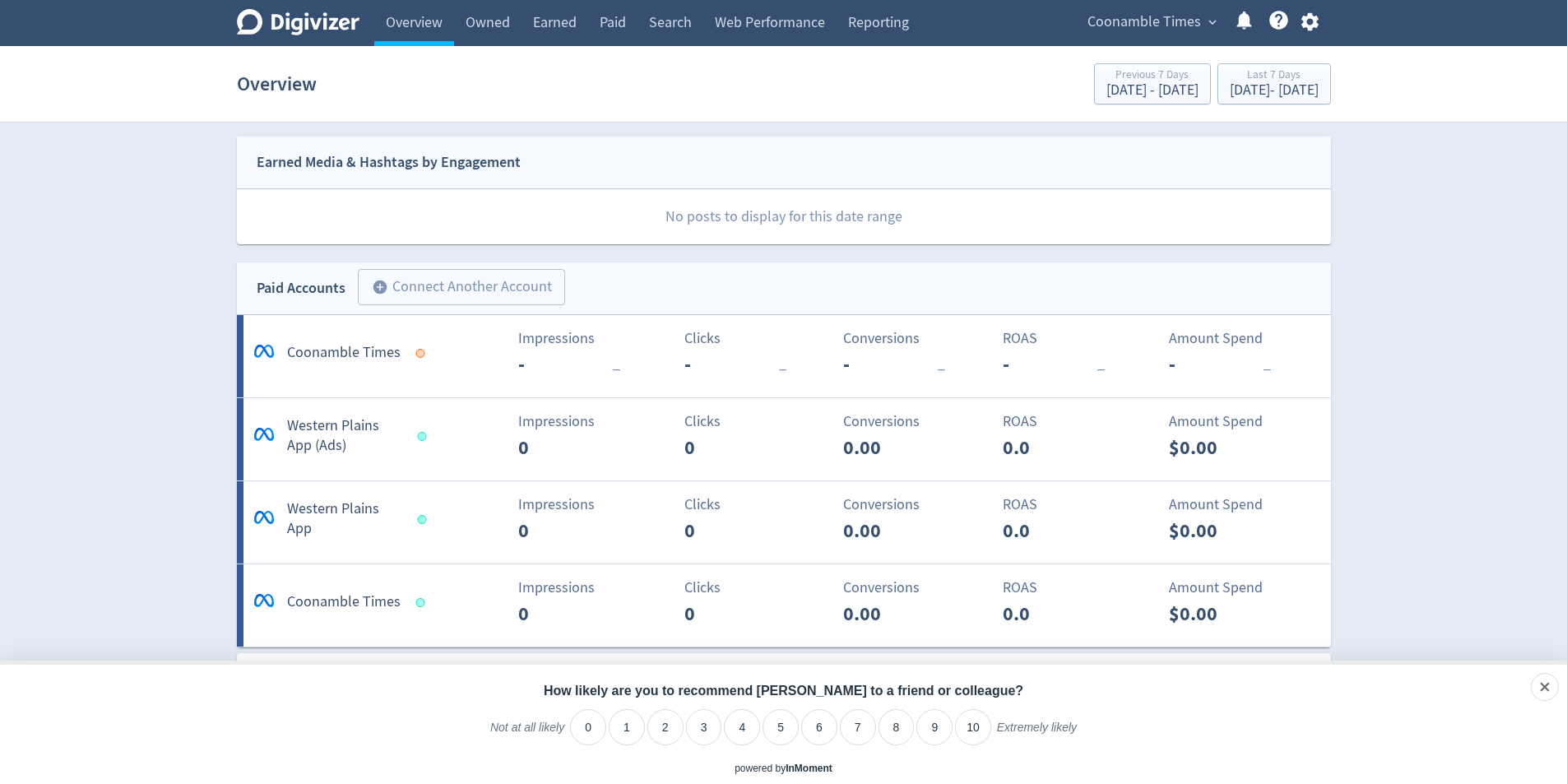
scroll to position [0, 0]
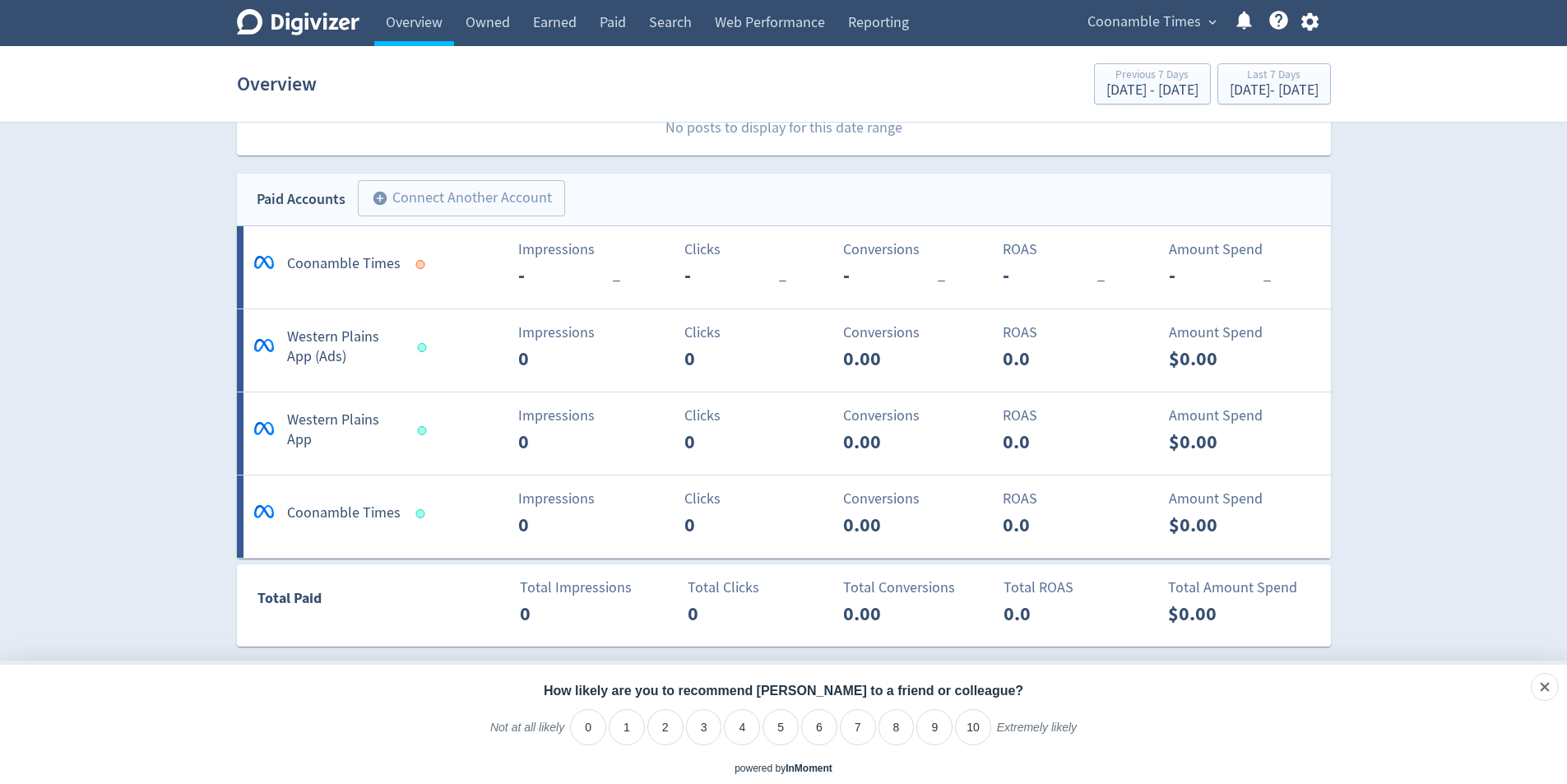
scroll to position [576, 0]
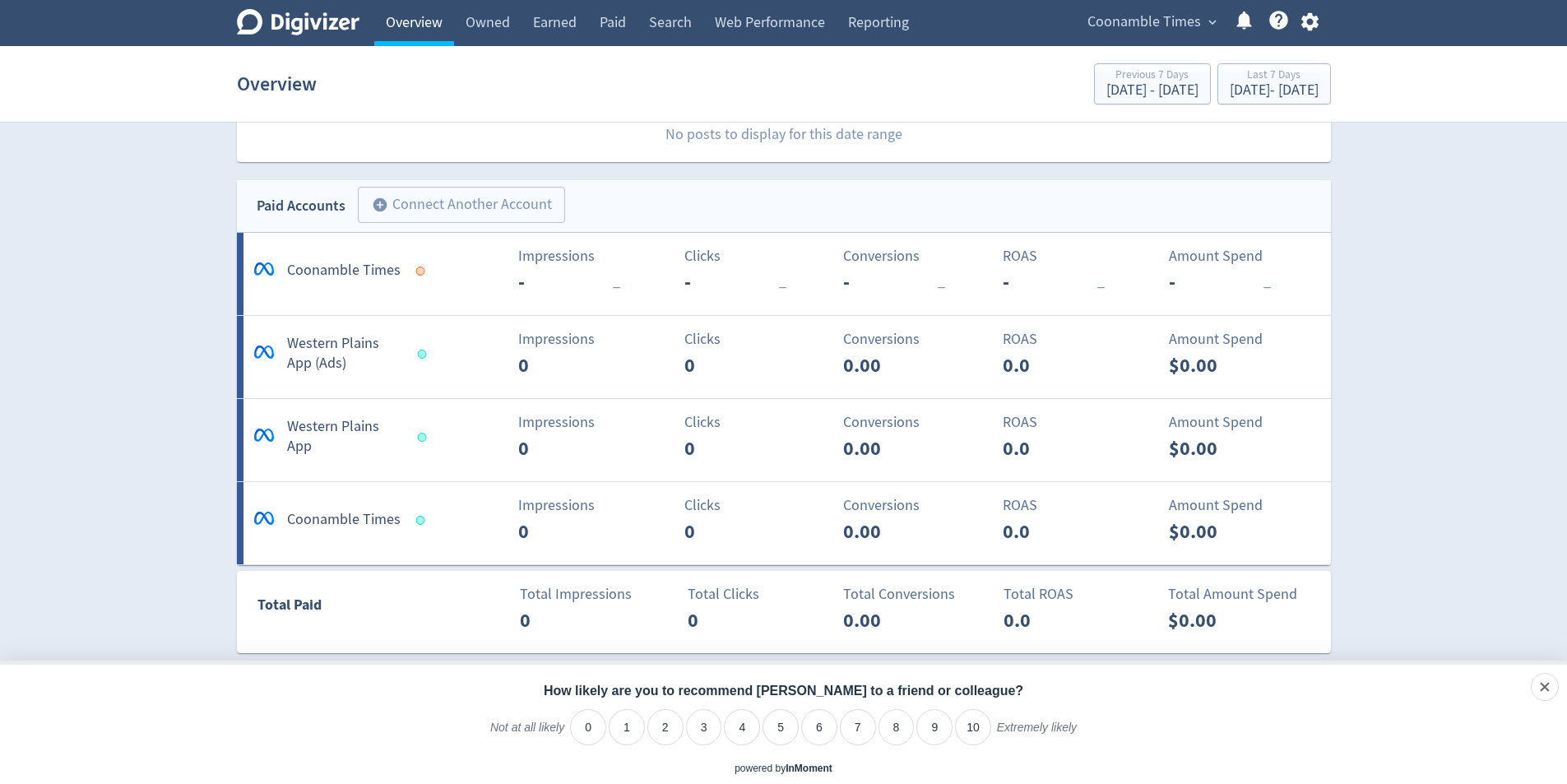
click at [409, 26] on link "Overview" at bounding box center [414, 23] width 79 height 46
click at [421, 24] on link "Overview" at bounding box center [414, 23] width 79 height 46
click at [352, 24] on icon "Digivizer Logo" at bounding box center [299, 22] width 123 height 26
click at [479, 22] on link "Owned" at bounding box center [487, 23] width 67 height 46
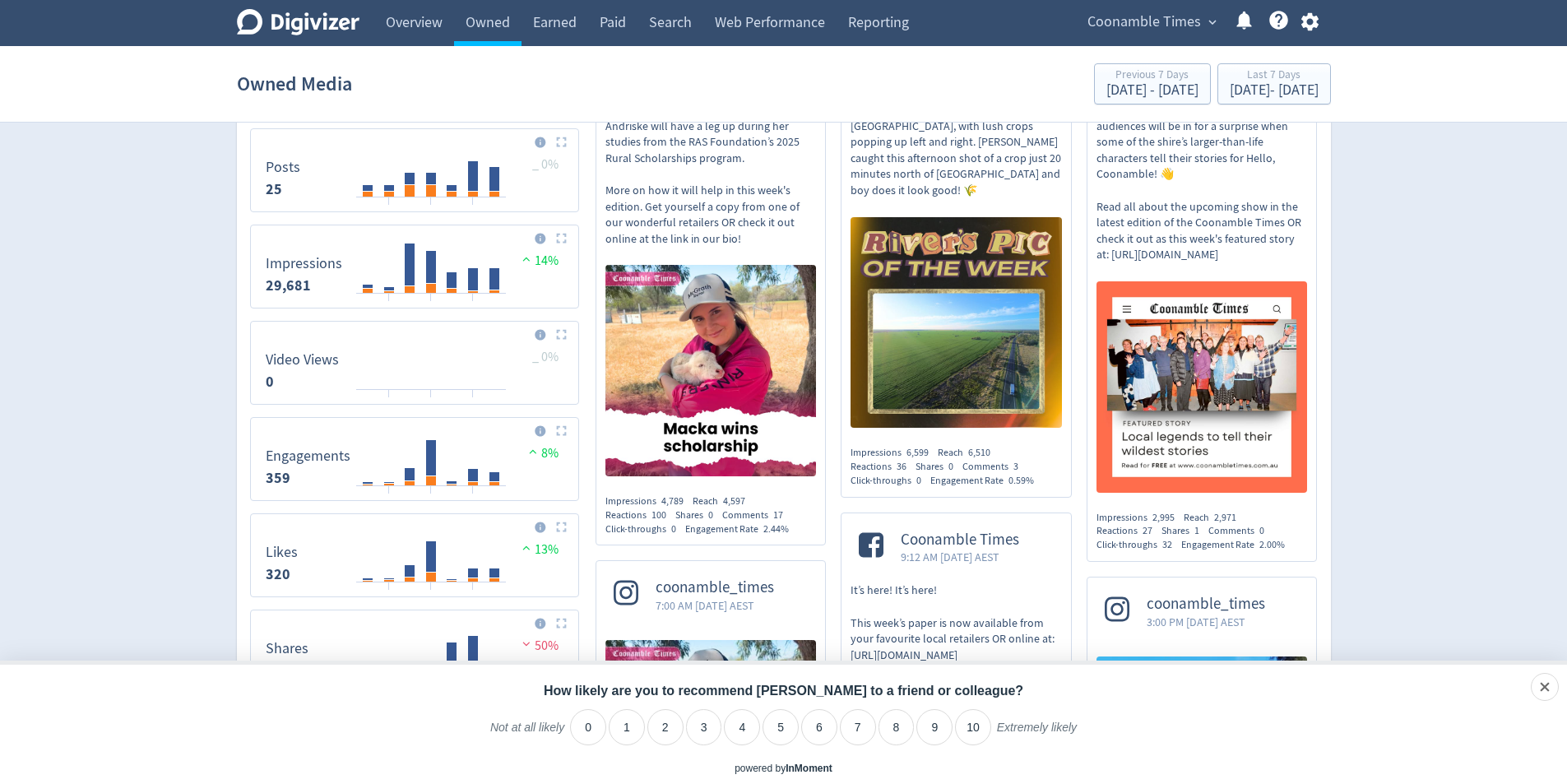
scroll to position [493, 0]
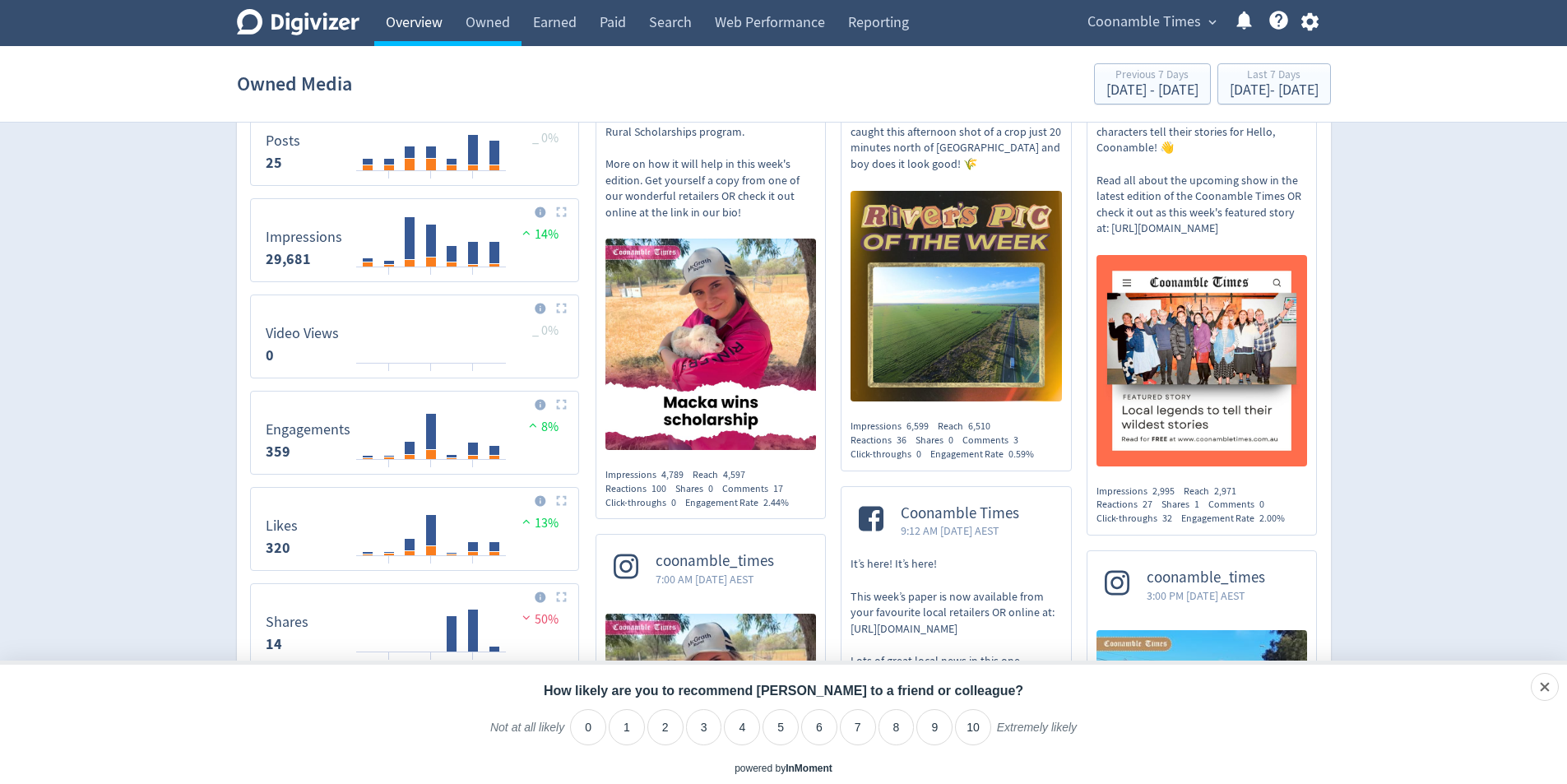
click at [391, 11] on link "Overview" at bounding box center [414, 23] width 79 height 46
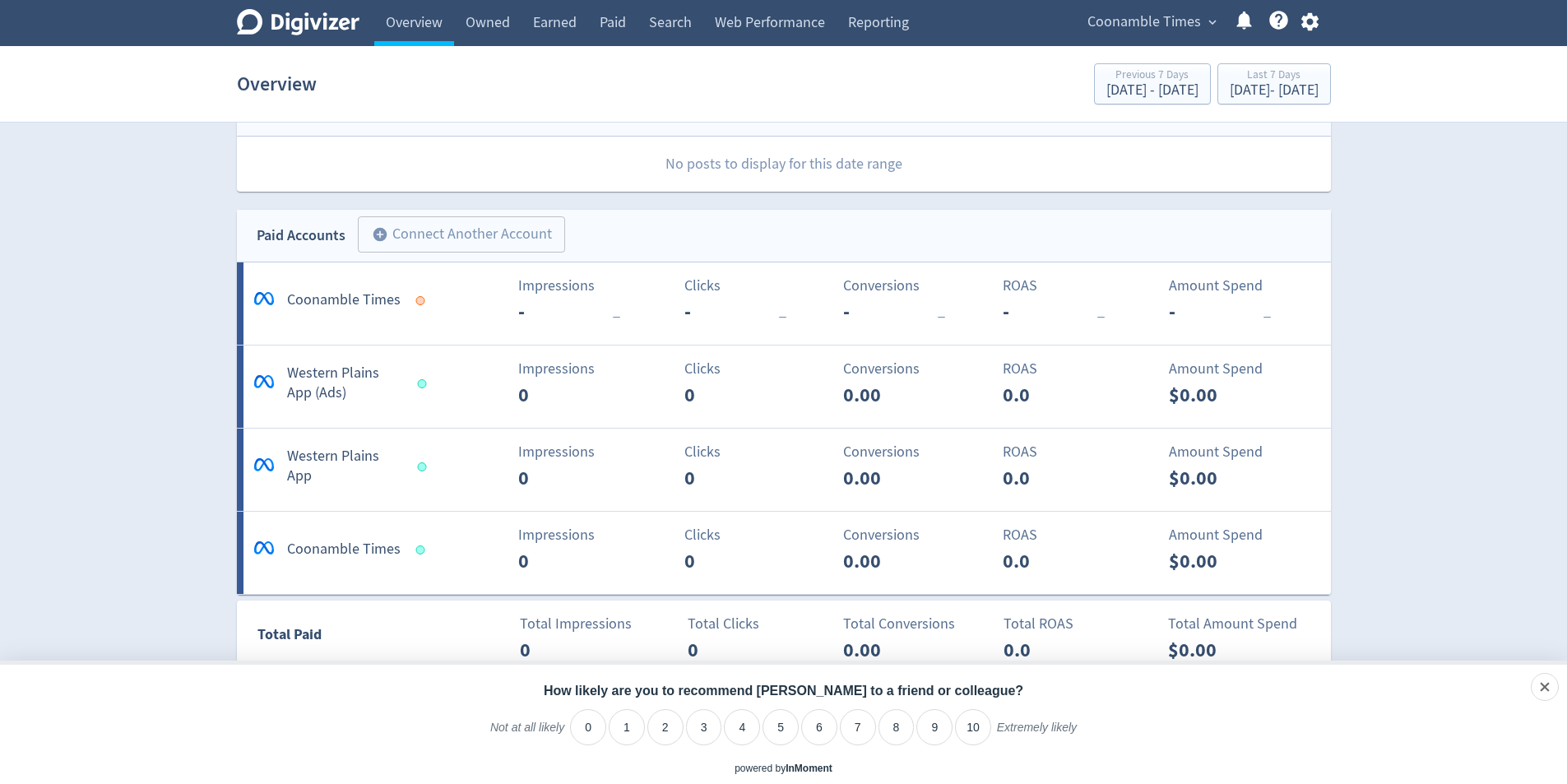
scroll to position [576, 0]
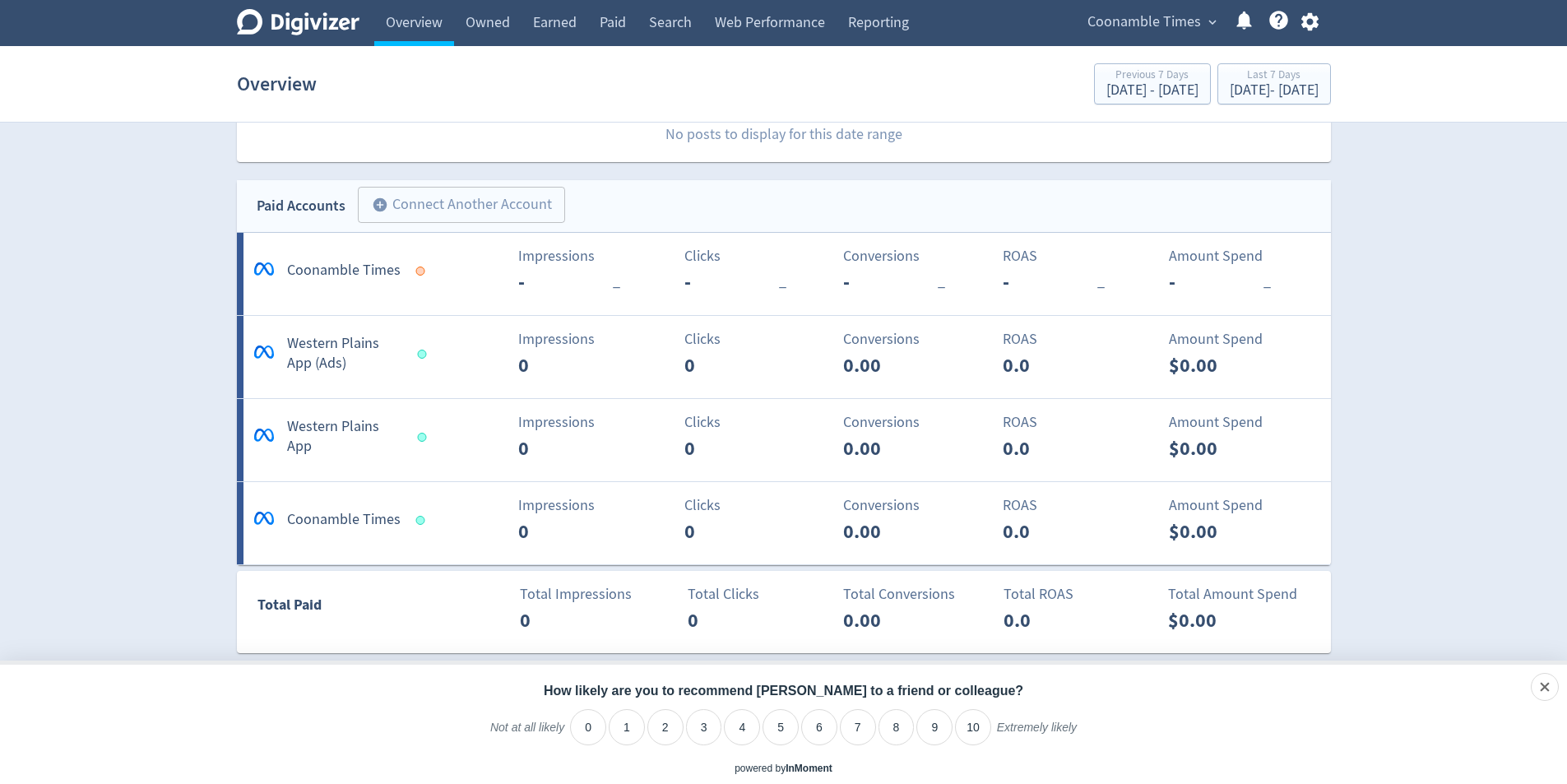
click at [602, 279] on p "-" at bounding box center [565, 282] width 95 height 30
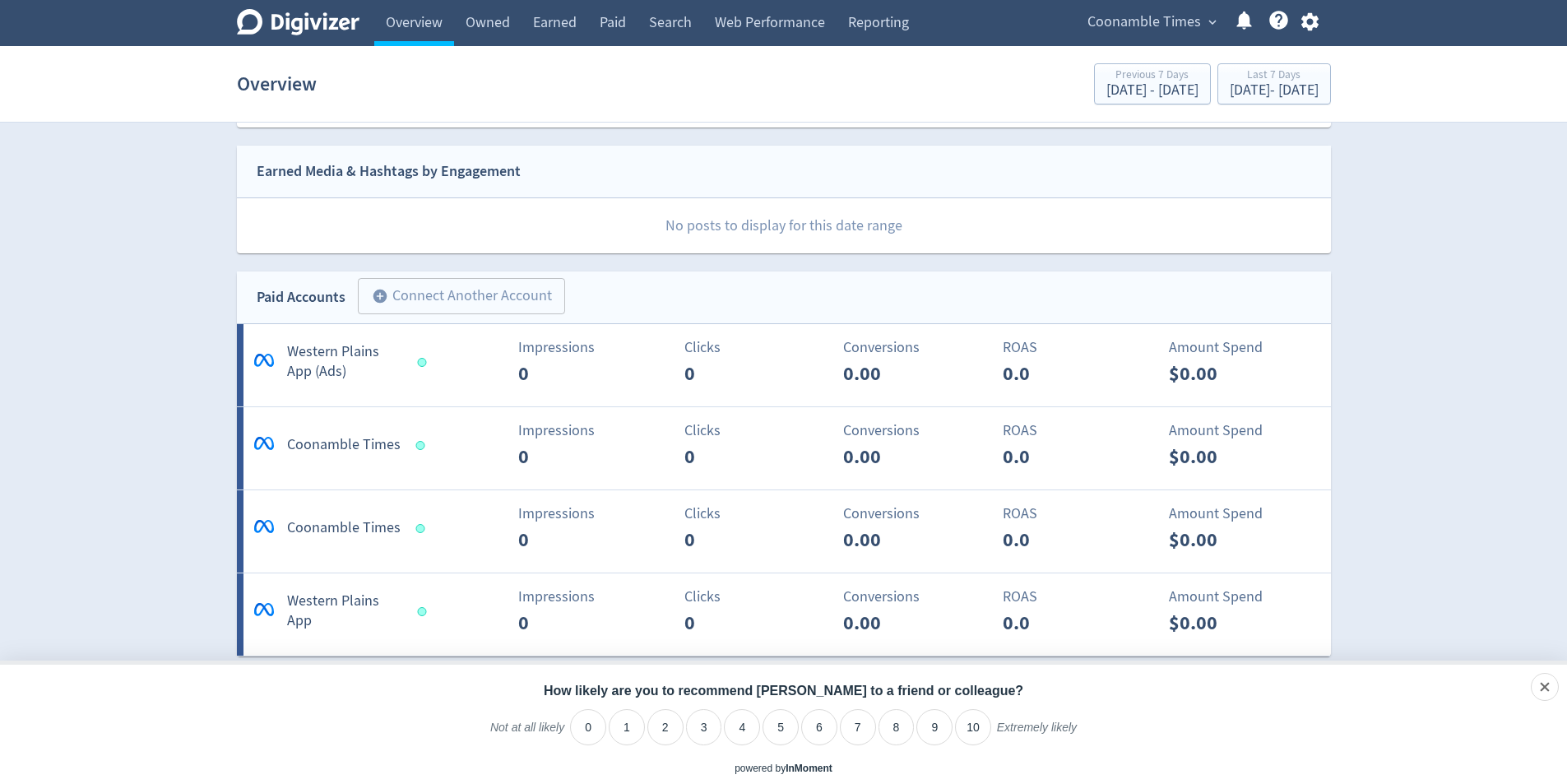
scroll to position [493, 0]
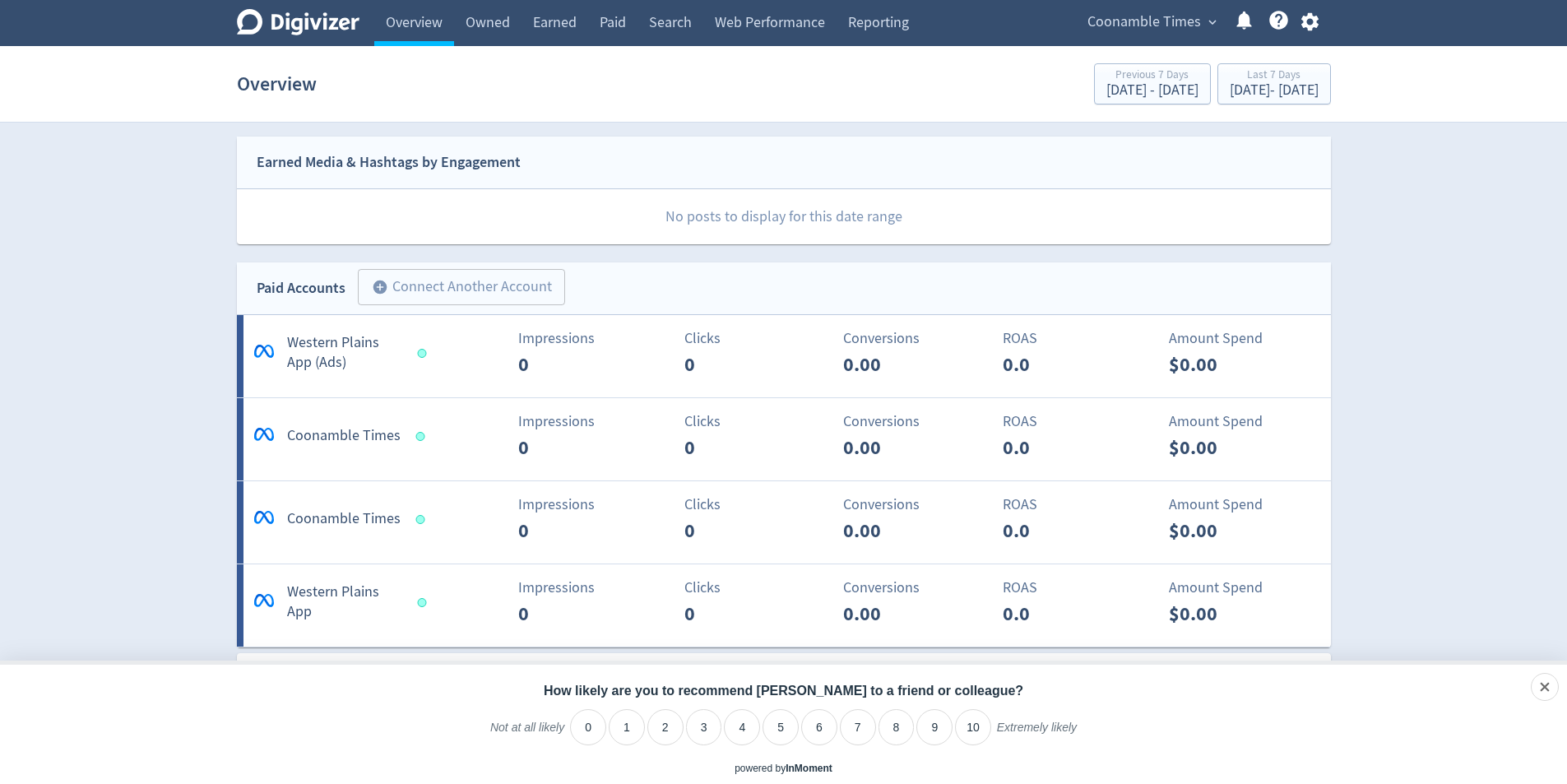
click at [127, 289] on div "Digivizer Logo [PERSON_NAME] Logo Overview Owned Earned Paid Search Web Perform…" at bounding box center [784, 681] width 1567 height 2349
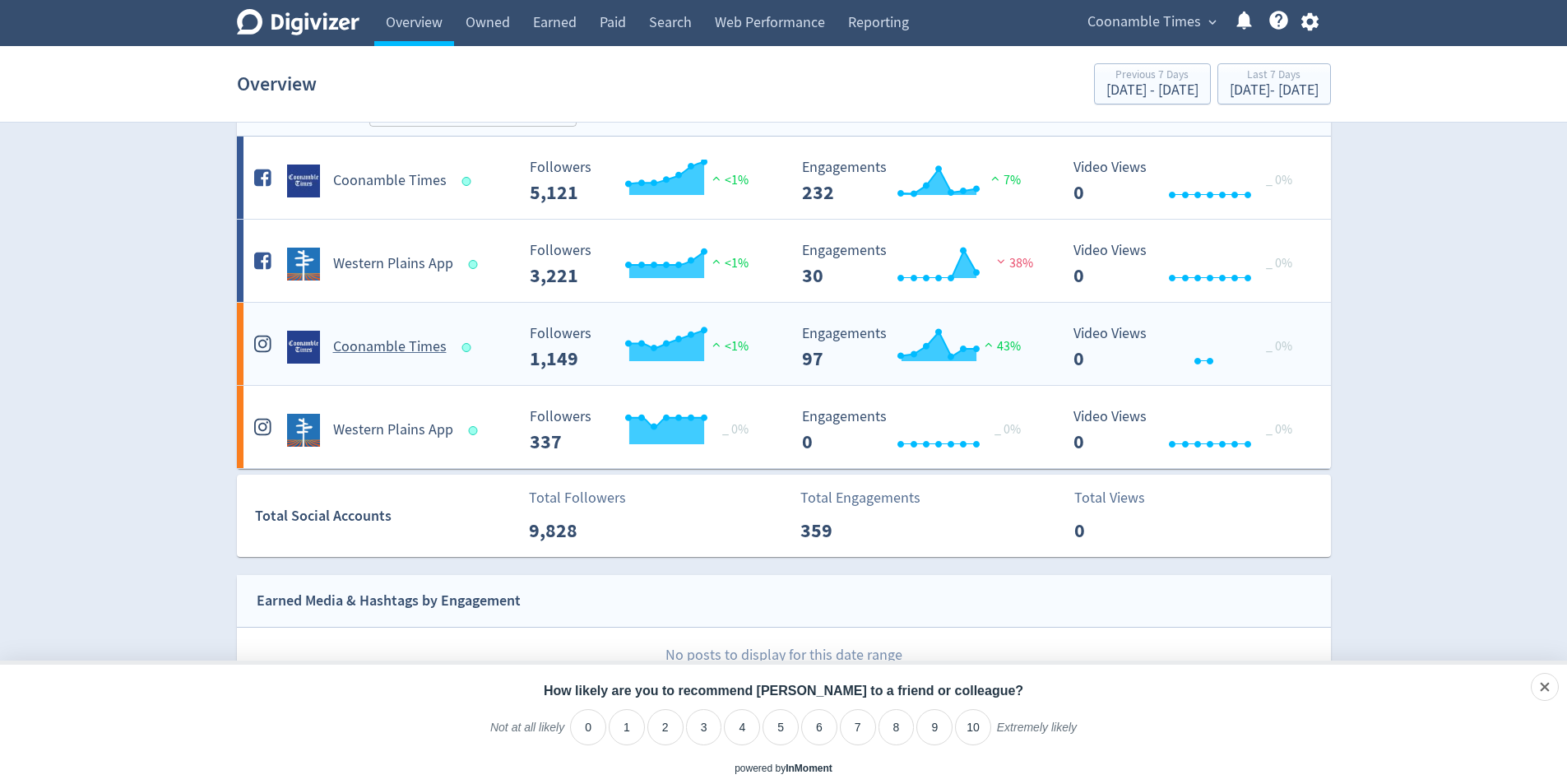
scroll to position [0, 0]
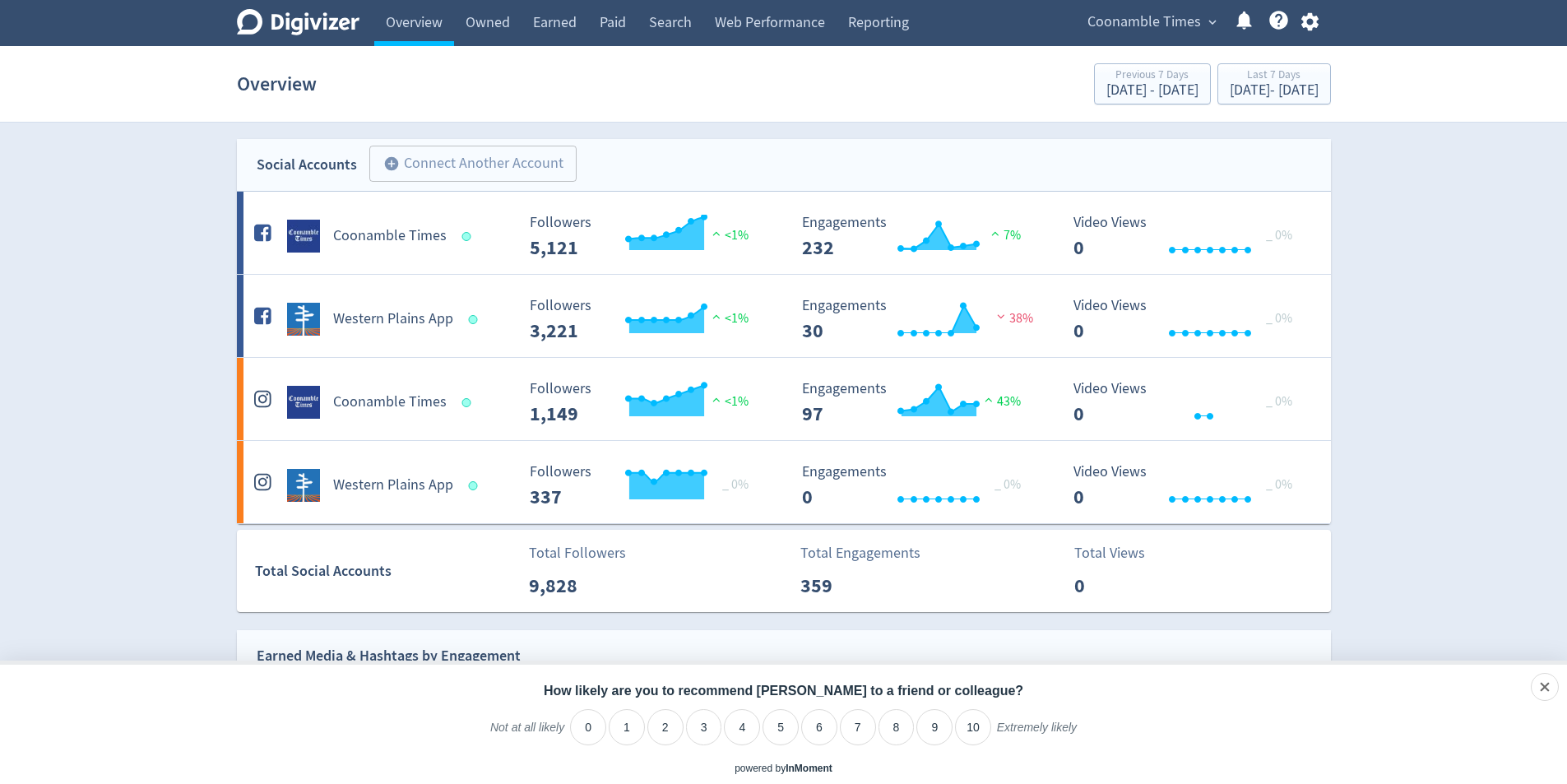
drag, startPoint x: 106, startPoint y: 280, endPoint x: 114, endPoint y: 276, distance: 8.9
click at [419, 24] on link "Overview" at bounding box center [414, 23] width 79 height 46
click at [1543, 682] on div "dismiss" at bounding box center [1513, 686] width 90 height 28
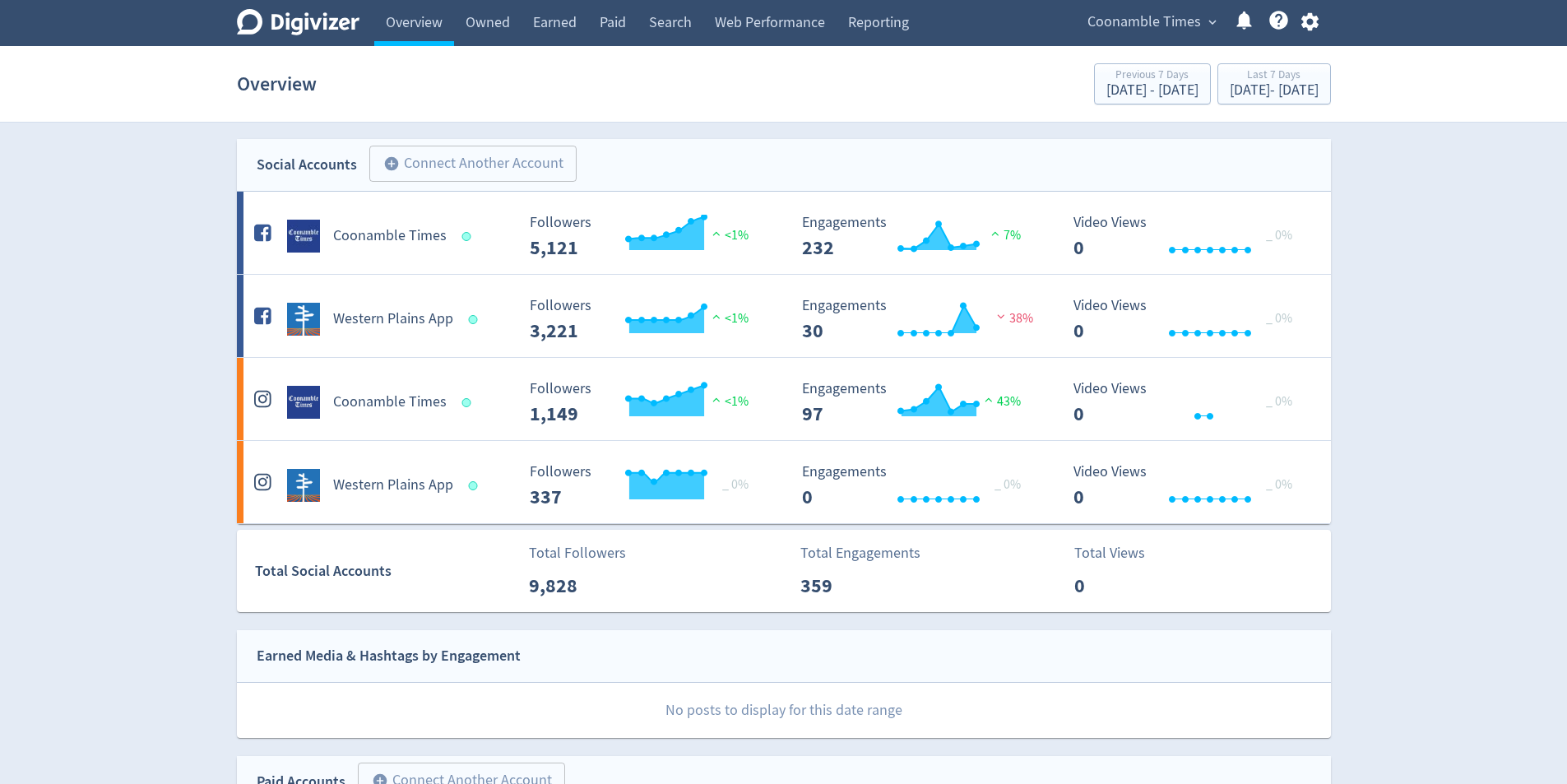
click at [284, 20] on icon "Digivizer Logo" at bounding box center [299, 22] width 123 height 26
